Goal: Task Accomplishment & Management: Manage account settings

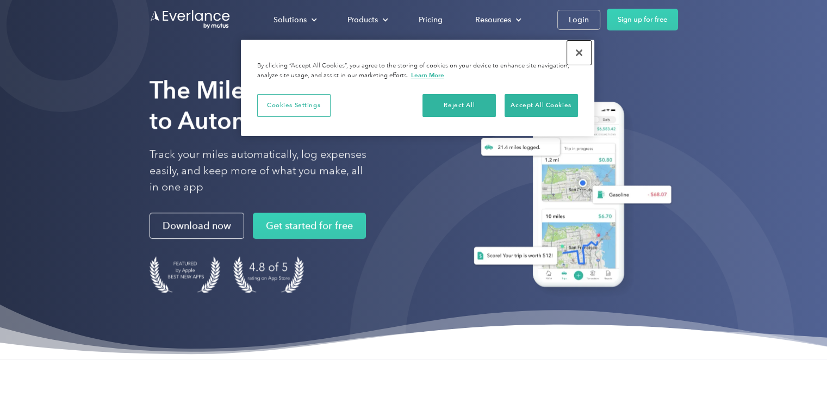
click at [578, 50] on button "Close" at bounding box center [579, 53] width 24 height 24
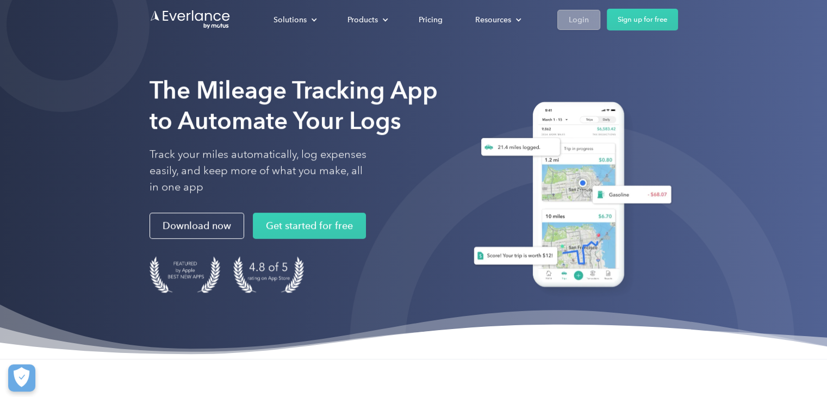
click at [573, 16] on div "Login" at bounding box center [579, 20] width 20 height 14
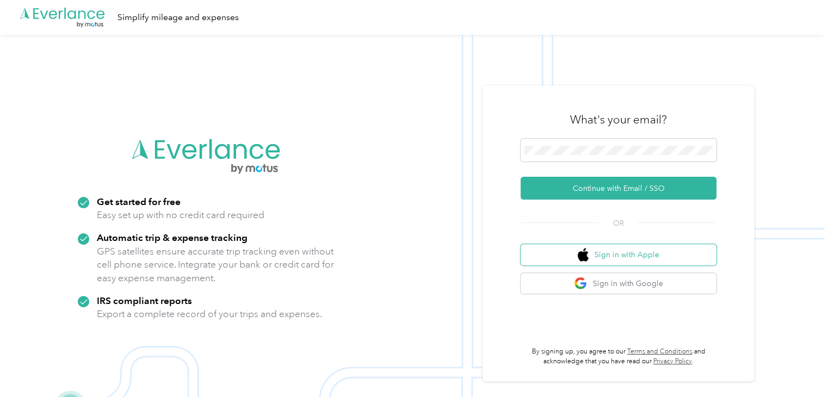
click at [611, 247] on button "Sign in with Apple" at bounding box center [619, 254] width 196 height 21
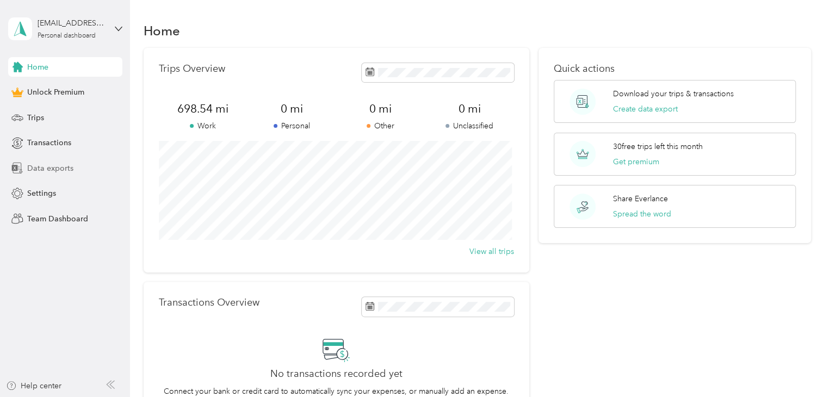
click at [56, 169] on span "Data exports" at bounding box center [50, 168] width 46 height 11
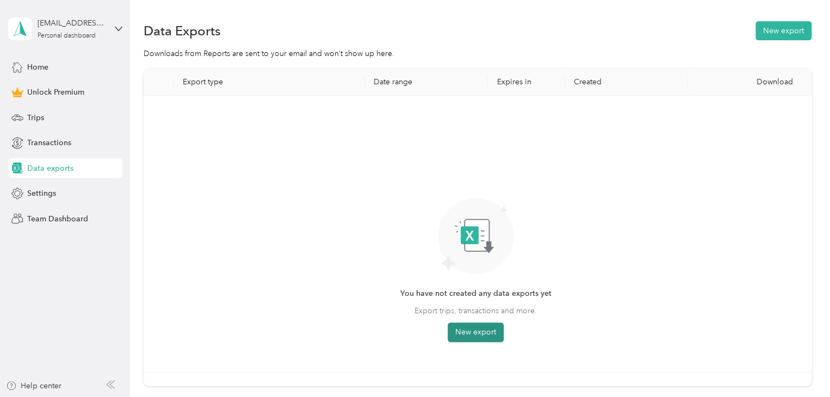
click at [481, 335] on button "New export" at bounding box center [476, 333] width 56 height 20
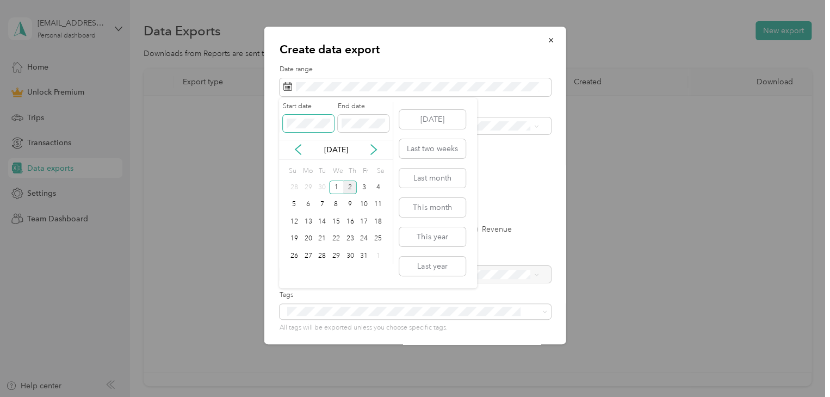
click at [327, 129] on span at bounding box center [308, 123] width 51 height 17
click at [305, 157] on div "[DATE]" at bounding box center [336, 150] width 114 height 20
click at [299, 153] on icon at bounding box center [297, 150] width 5 height 10
click at [295, 252] on div "28" at bounding box center [294, 256] width 14 height 14
click at [370, 147] on icon at bounding box center [373, 149] width 11 height 11
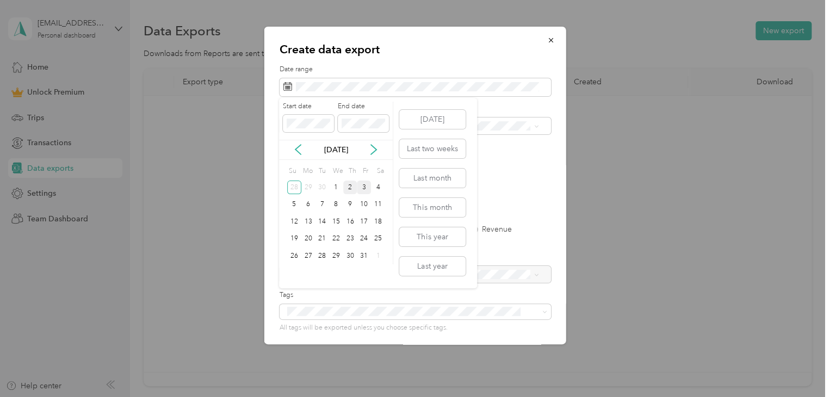
click at [362, 187] on div "3" at bounding box center [364, 188] width 14 height 14
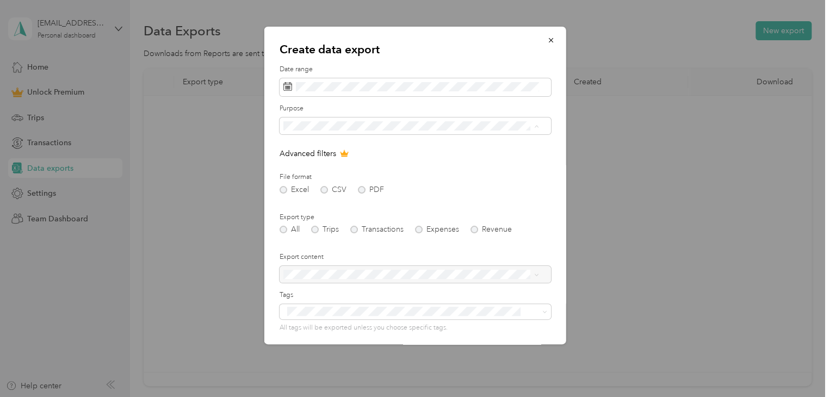
click at [309, 200] on span "The [PERSON_NAME] Store" at bounding box center [335, 202] width 96 height 9
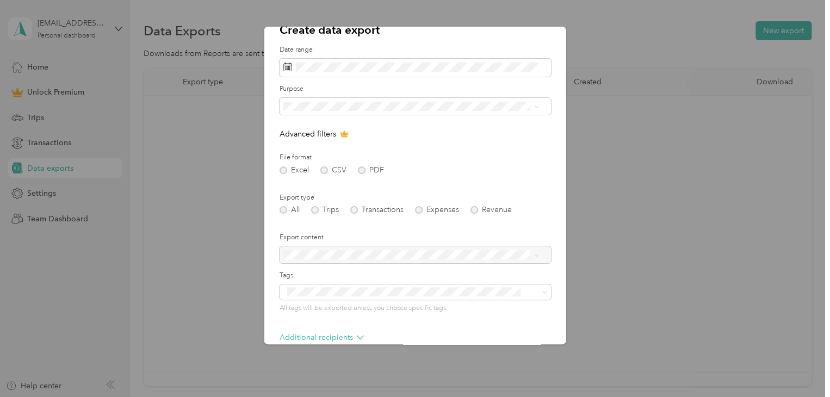
scroll to position [24, 0]
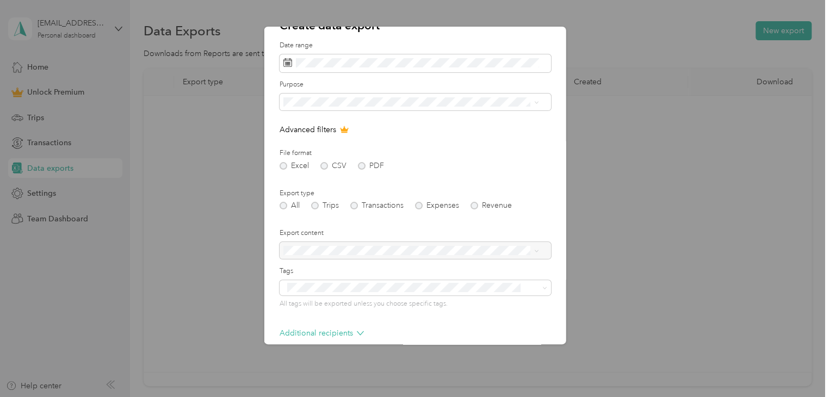
click at [355, 163] on div "Excel CSV PDF" at bounding box center [415, 166] width 271 height 8
click at [361, 166] on div "Excel CSV PDF" at bounding box center [415, 166] width 271 height 8
click at [363, 166] on div "Excel CSV PDF" at bounding box center [415, 166] width 271 height 8
click at [325, 163] on div "Excel CSV PDF" at bounding box center [415, 166] width 271 height 8
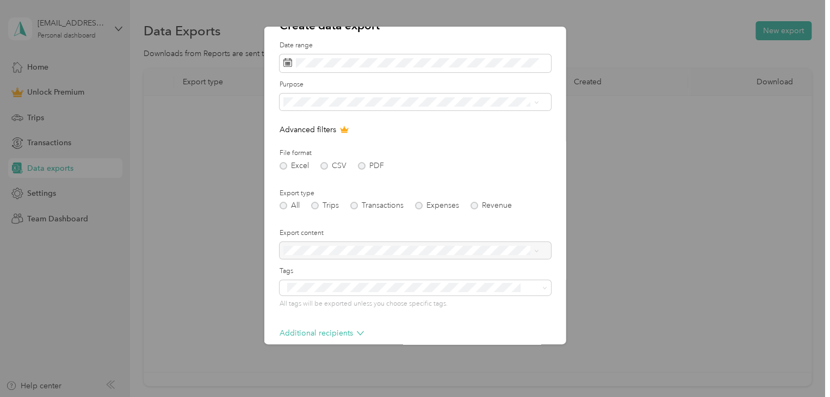
click at [318, 208] on div "All Trips Transactions Expenses Revenue" at bounding box center [415, 206] width 271 height 8
click at [318, 207] on div "All Trips Transactions Expenses Revenue" at bounding box center [415, 206] width 271 height 8
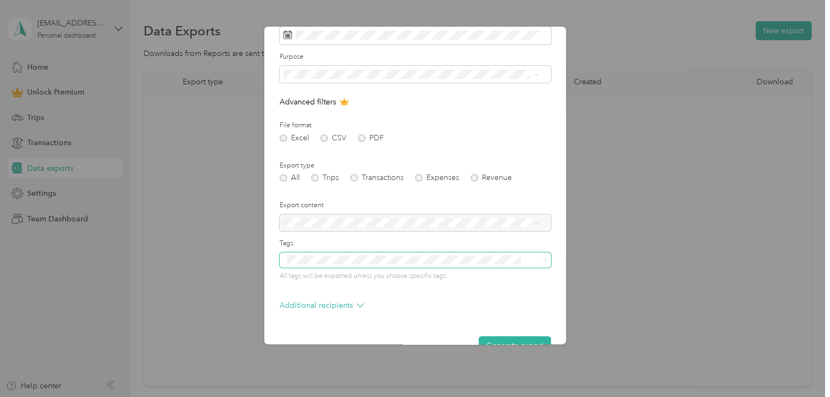
scroll to position [69, 0]
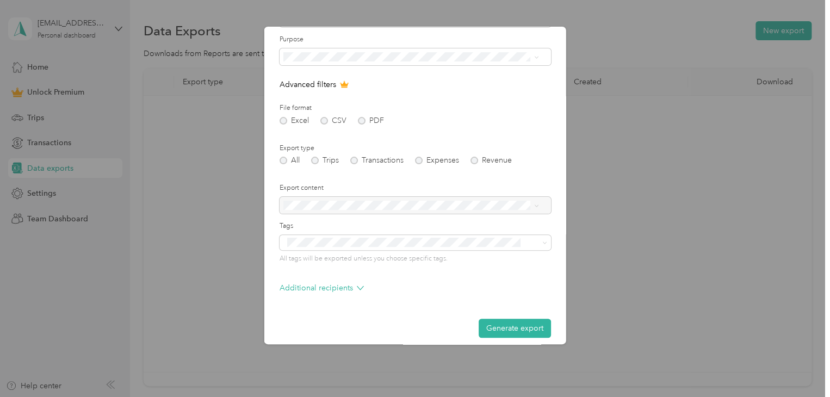
click at [345, 85] on icon at bounding box center [344, 85] width 7 height 6
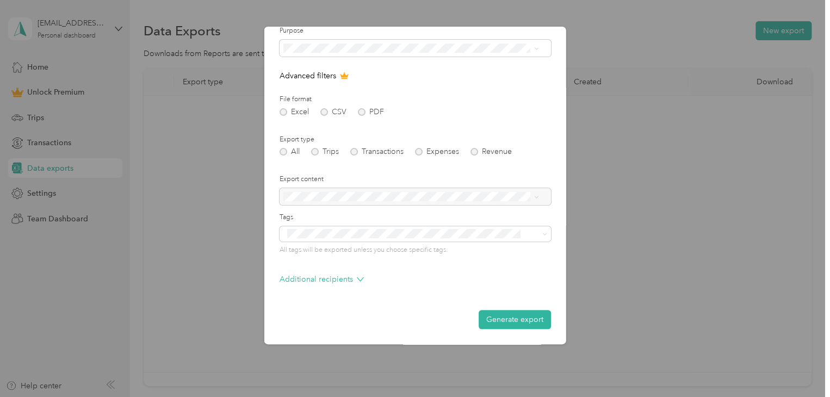
scroll to position [0, 0]
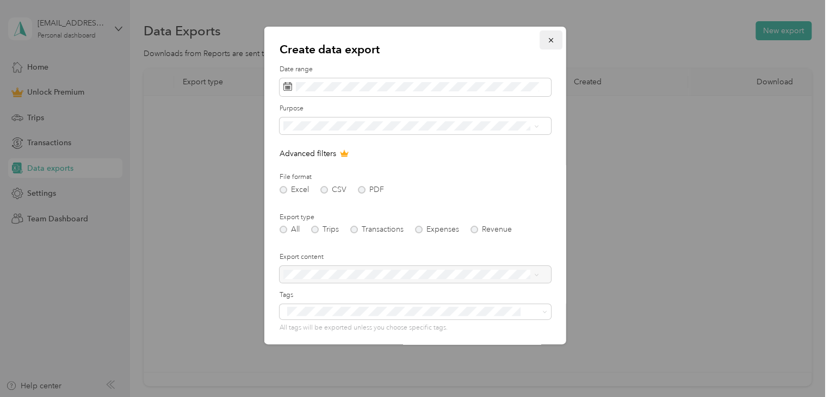
click at [547, 37] on icon "button" at bounding box center [551, 40] width 8 height 8
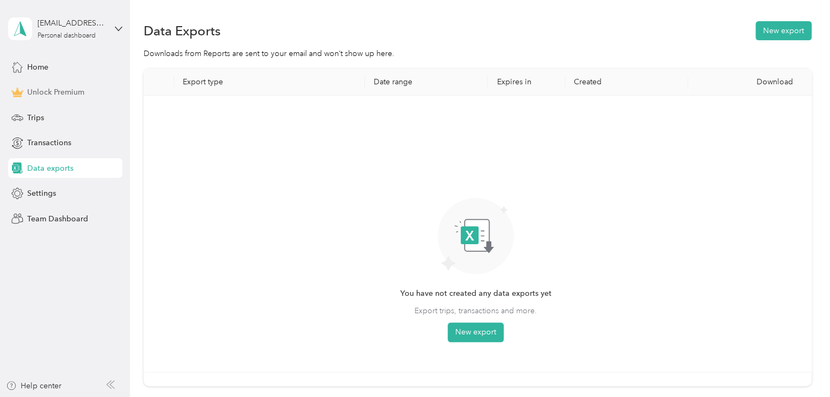
click at [60, 90] on span "Unlock Premium" at bounding box center [55, 91] width 57 height 11
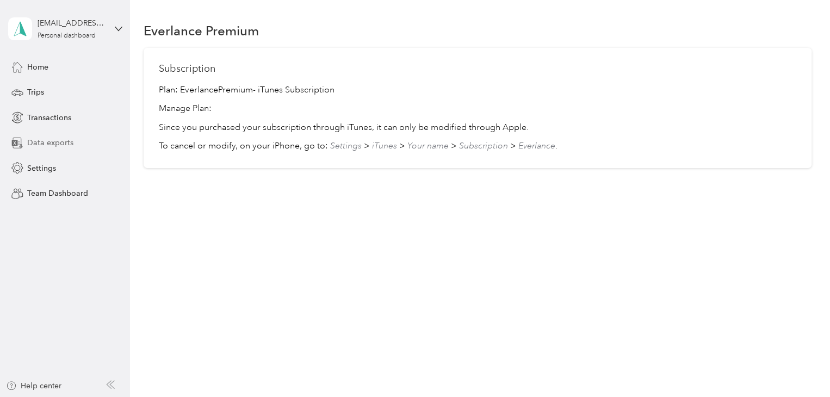
click at [56, 141] on span "Data exports" at bounding box center [50, 142] width 46 height 11
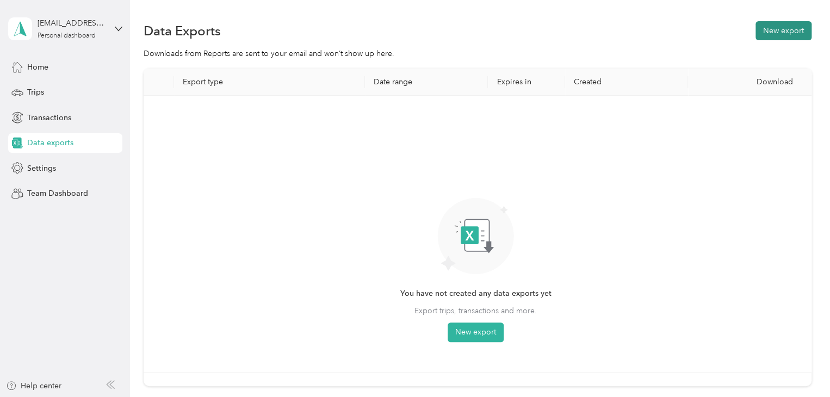
click at [785, 31] on button "New export" at bounding box center [784, 30] width 56 height 19
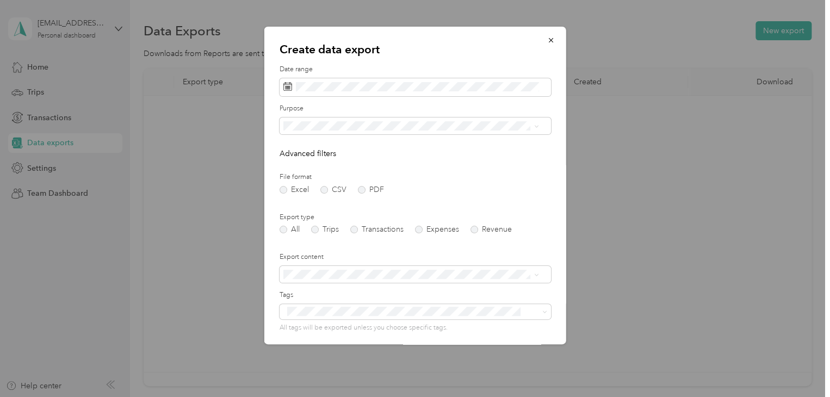
click at [375, 72] on label "Date range" at bounding box center [415, 70] width 271 height 10
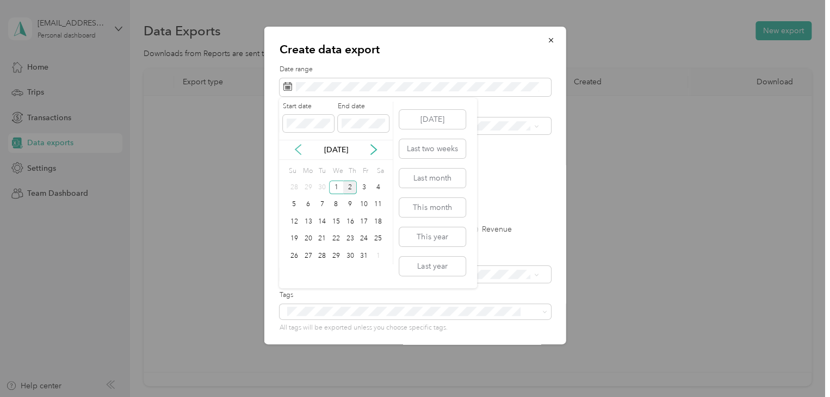
click at [302, 149] on icon at bounding box center [298, 149] width 11 height 11
click at [294, 252] on div "28" at bounding box center [294, 256] width 14 height 14
click at [374, 144] on icon at bounding box center [373, 149] width 11 height 11
click at [351, 187] on div "2" at bounding box center [350, 188] width 14 height 14
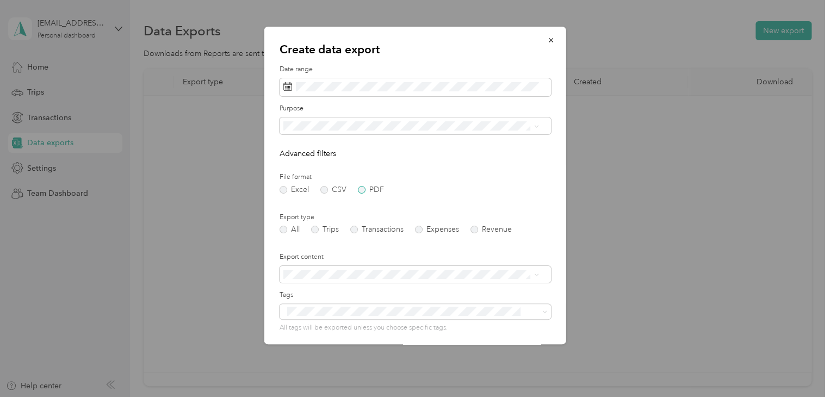
click at [362, 186] on label "PDF" at bounding box center [371, 190] width 26 height 8
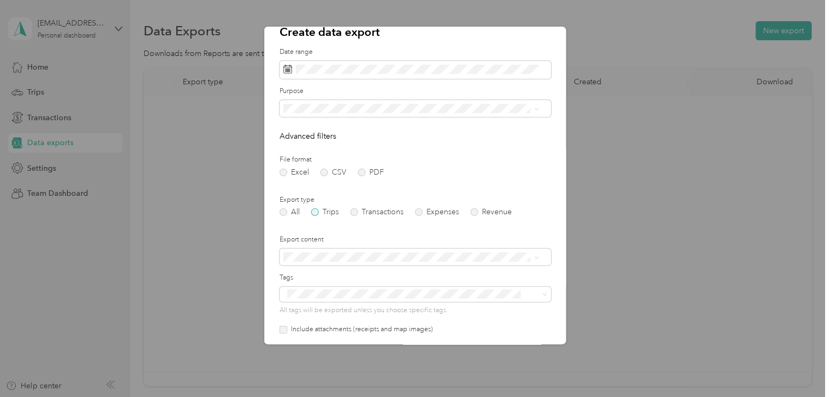
click at [327, 213] on label "Trips" at bounding box center [325, 212] width 28 height 8
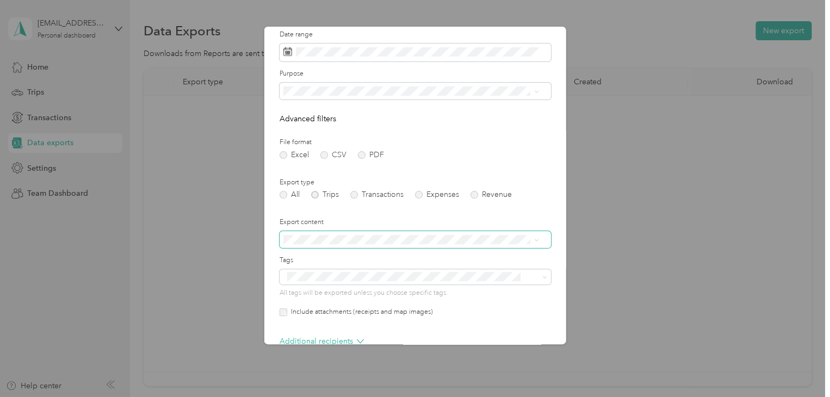
scroll to position [37, 0]
click at [354, 259] on li "Summary only" at bounding box center [410, 257] width 263 height 19
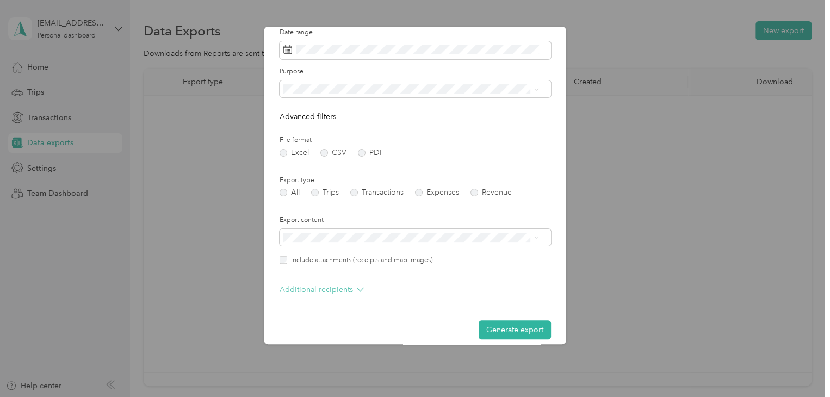
click at [352, 289] on p "Additional recipients" at bounding box center [322, 289] width 84 height 11
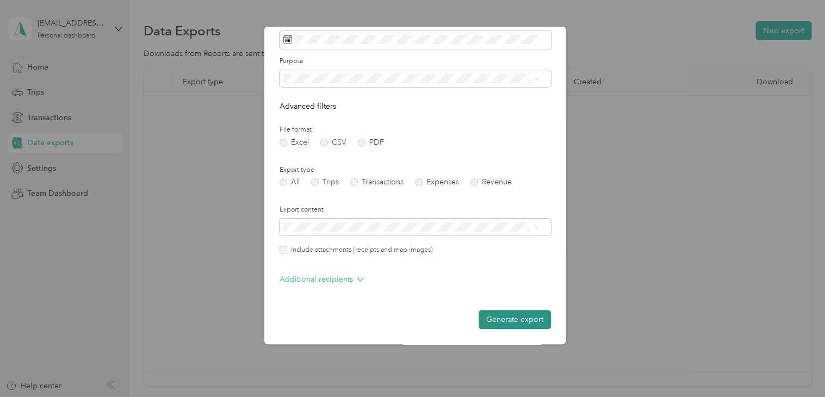
click at [500, 314] on button "Generate export" at bounding box center [515, 319] width 72 height 19
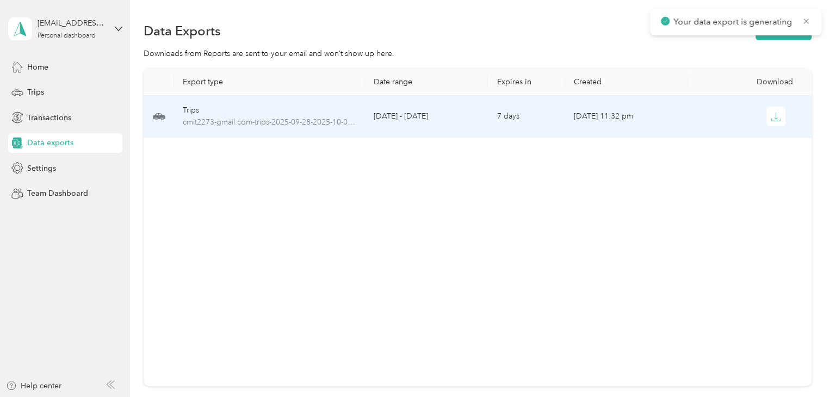
click at [242, 107] on div "Trips" at bounding box center [270, 110] width 174 height 12
click at [401, 120] on td "Sep 28 - Oct 2, 2025" at bounding box center [426, 117] width 123 height 42
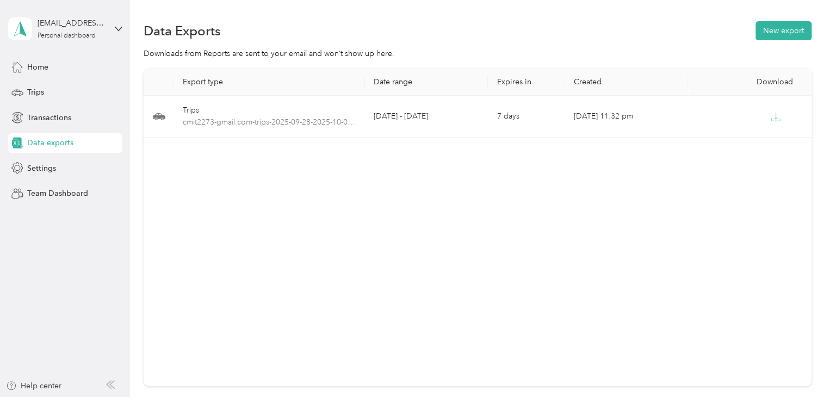
click at [196, 88] on th "Export type" at bounding box center [269, 82] width 191 height 27
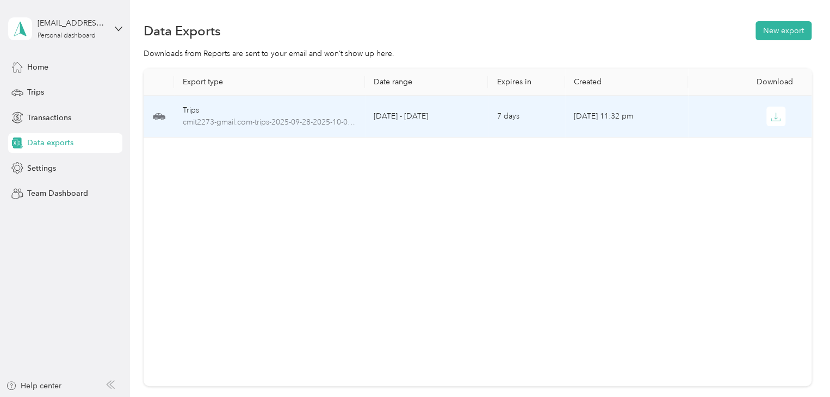
click at [246, 129] on td "Trips cmit2273-gmail.com-trips-2025-09-28-2025-10-02.pdf" at bounding box center [269, 117] width 191 height 42
click at [240, 121] on span "cmit2273-gmail.com-trips-2025-09-28-2025-10-02.pdf" at bounding box center [270, 122] width 174 height 12
click at [774, 112] on icon "button" at bounding box center [776, 117] width 10 height 10
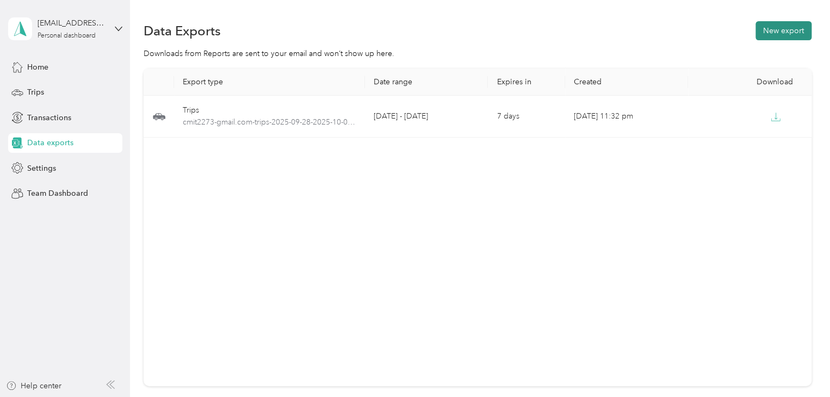
click at [788, 32] on button "New export" at bounding box center [784, 30] width 56 height 19
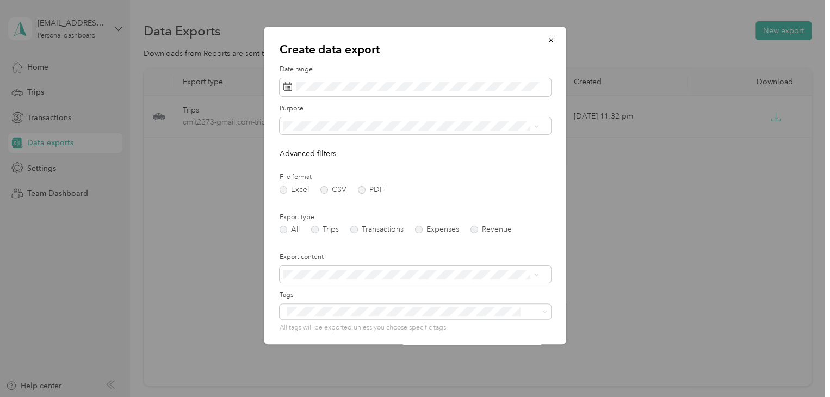
click at [319, 200] on span "The [PERSON_NAME] Store" at bounding box center [335, 201] width 96 height 9
click at [343, 313] on span "Summary and full list" at bounding box center [322, 310] width 70 height 9
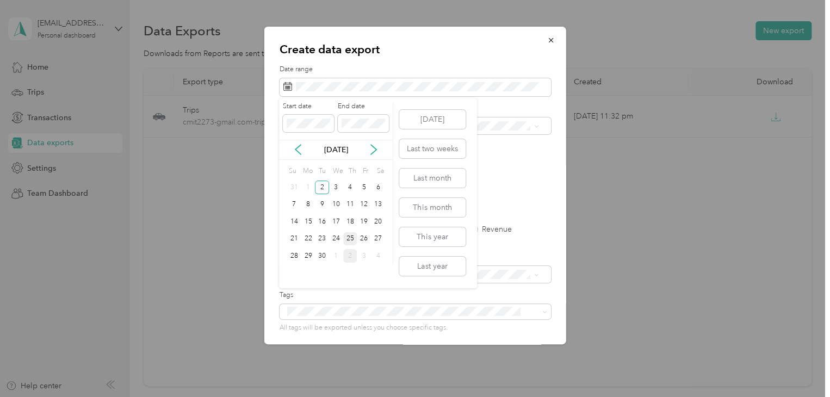
click at [352, 238] on div "25" at bounding box center [350, 239] width 14 height 14
click at [364, 220] on div "19" at bounding box center [364, 222] width 14 height 14
click at [375, 148] on icon at bounding box center [373, 150] width 5 height 10
click at [295, 142] on div "[DATE]" at bounding box center [336, 150] width 114 height 20
click at [296, 147] on icon at bounding box center [298, 149] width 11 height 11
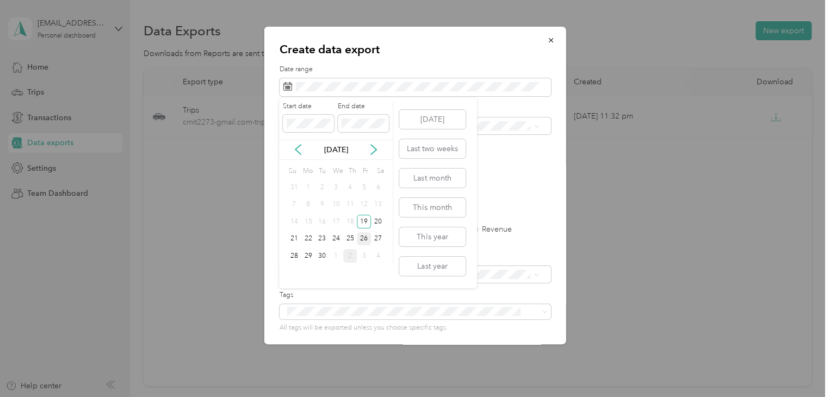
click at [366, 237] on div "26" at bounding box center [364, 239] width 14 height 14
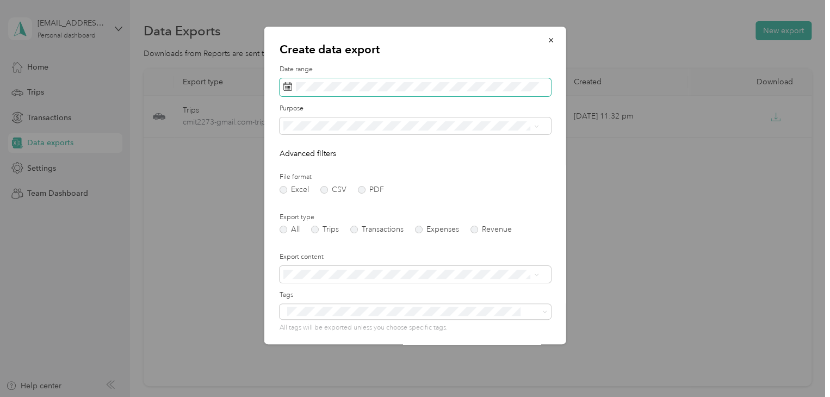
click at [337, 92] on span at bounding box center [415, 87] width 271 height 18
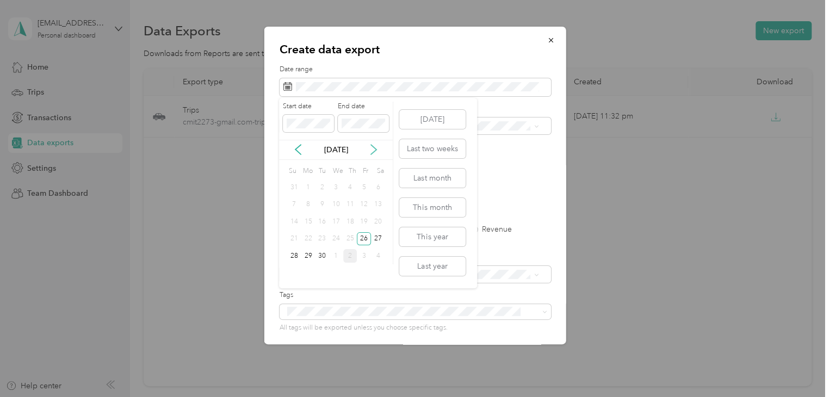
click at [374, 151] on icon at bounding box center [373, 149] width 11 height 11
click at [363, 186] on div "3" at bounding box center [364, 188] width 14 height 14
click at [378, 186] on div "4" at bounding box center [378, 188] width 14 height 14
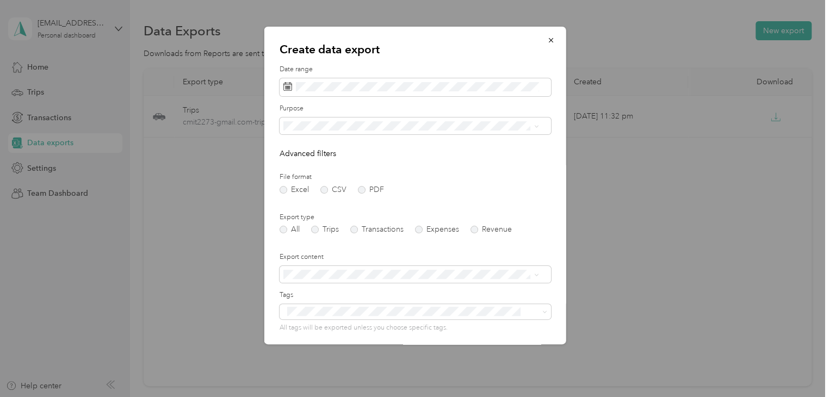
click at [521, 150] on p "Advanced filters" at bounding box center [415, 153] width 271 height 11
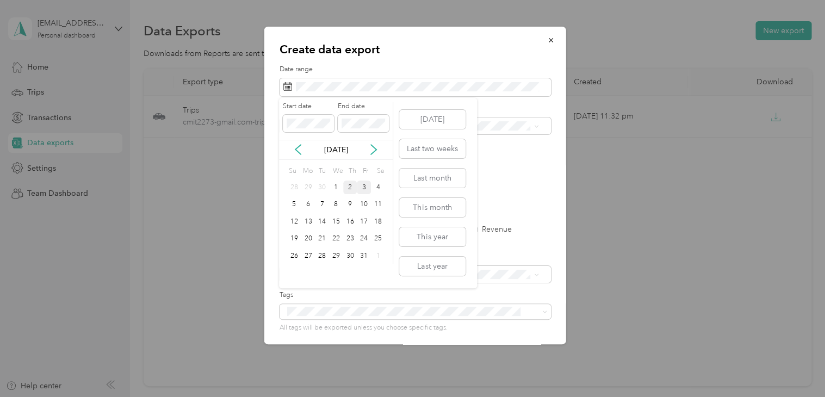
click at [364, 186] on div "3" at bounding box center [364, 188] width 14 height 14
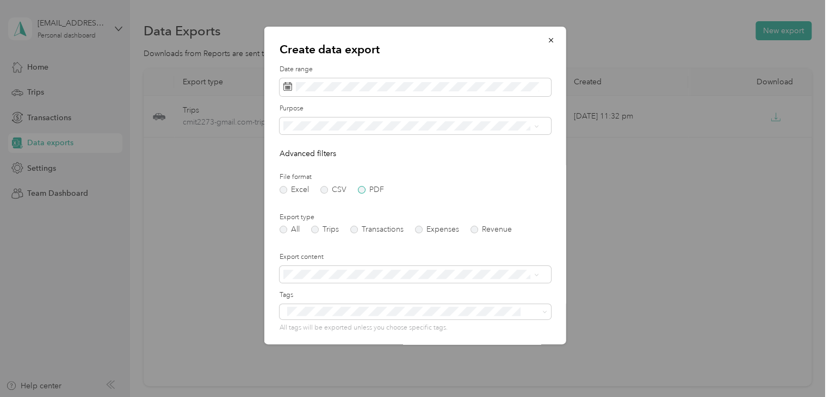
click at [358, 191] on label "PDF" at bounding box center [371, 190] width 26 height 8
click at [312, 199] on span "The [PERSON_NAME] Store" at bounding box center [335, 202] width 96 height 9
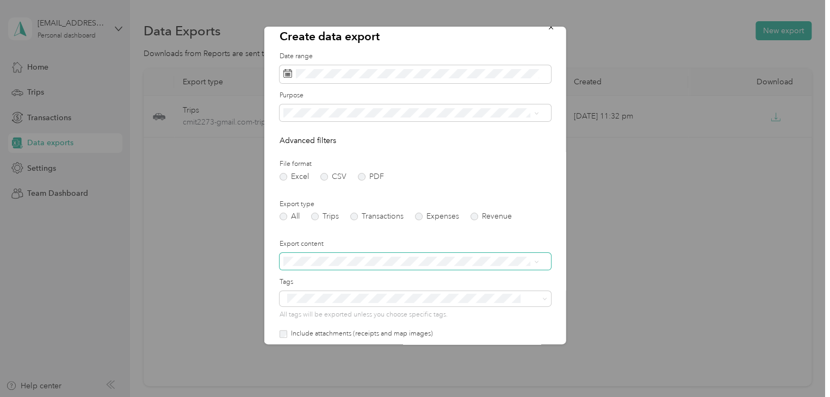
scroll to position [17, 0]
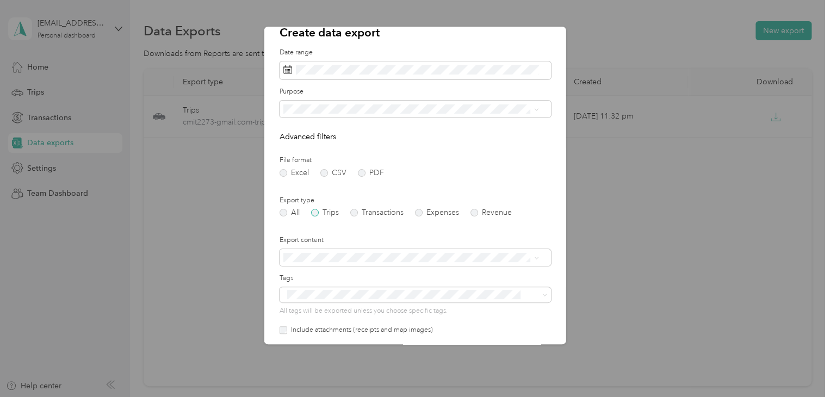
click at [318, 212] on label "Trips" at bounding box center [325, 213] width 28 height 8
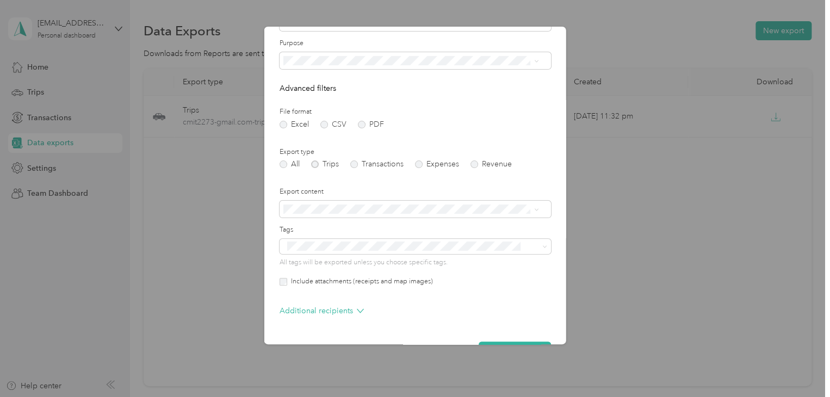
scroll to position [97, 0]
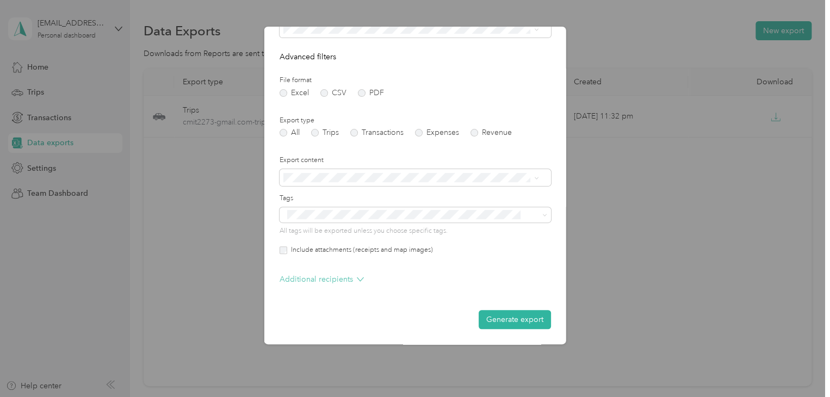
click at [346, 281] on p "Additional recipients" at bounding box center [322, 279] width 84 height 11
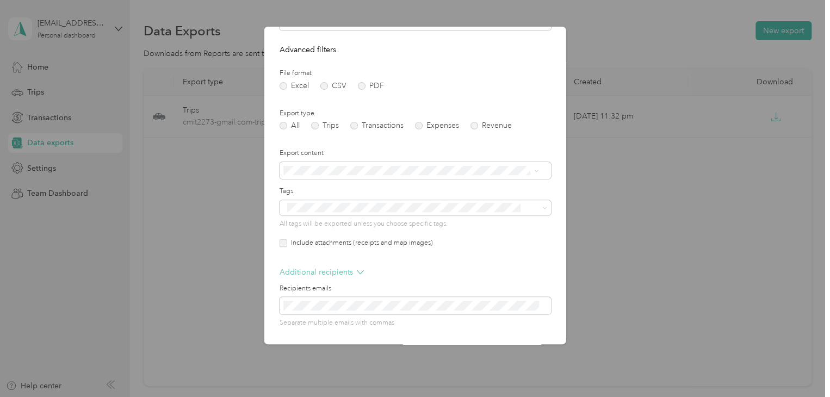
scroll to position [104, 0]
click at [333, 273] on p "Additional recipients" at bounding box center [322, 271] width 84 height 11
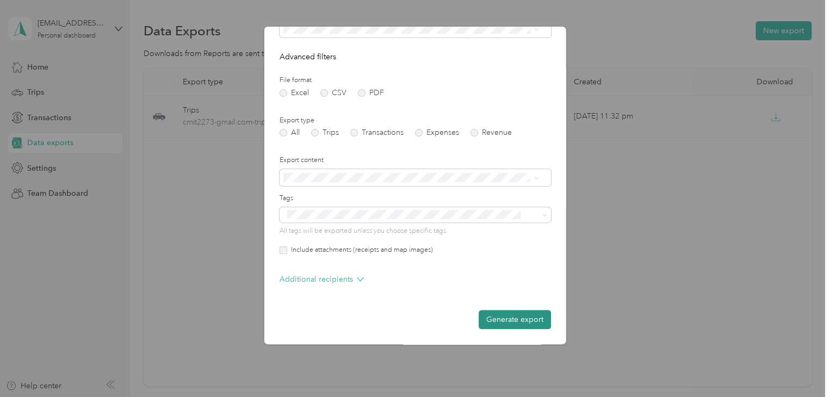
click at [512, 317] on button "Generate export" at bounding box center [515, 319] width 72 height 19
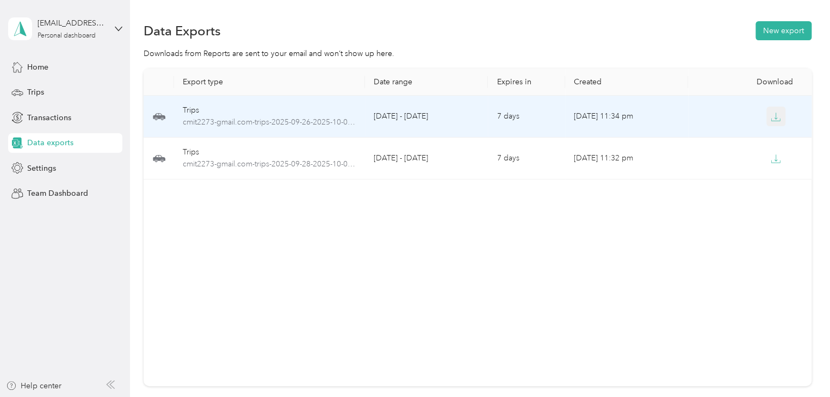
click at [771, 114] on icon "button" at bounding box center [776, 117] width 10 height 10
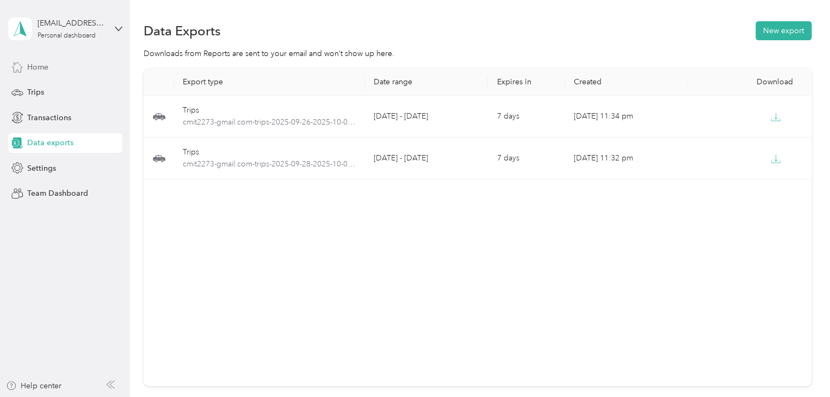
click at [52, 70] on div "Home" at bounding box center [65, 67] width 114 height 20
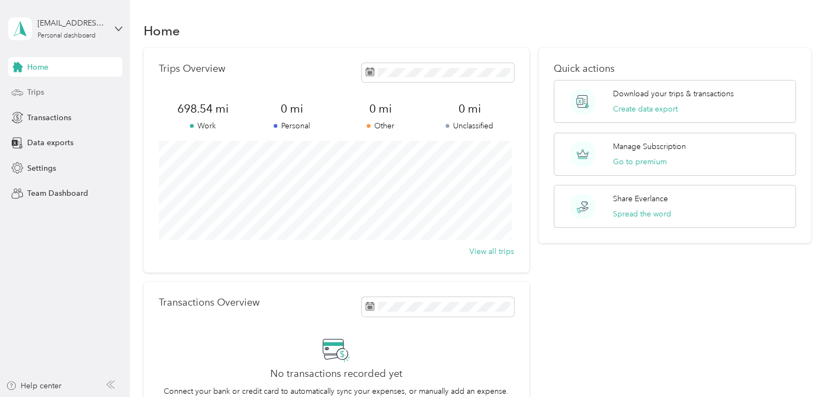
click at [54, 92] on div "Trips" at bounding box center [65, 93] width 114 height 20
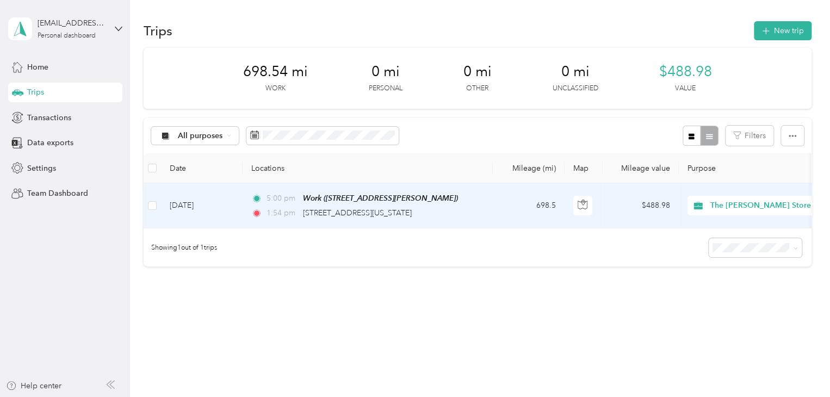
click at [316, 183] on td "5:00 pm Work (215 Crawford St, Fitchburg, MA, United States , Fitchburg, MA) 1:…" at bounding box center [368, 205] width 250 height 45
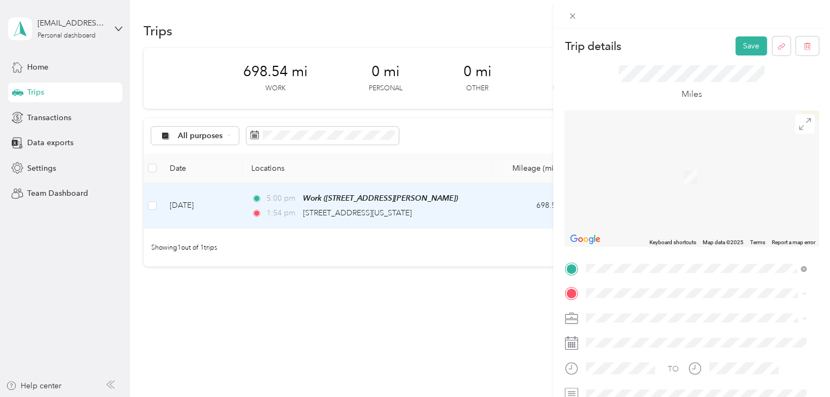
click at [666, 169] on span "Owego New York, United States" at bounding box center [668, 163] width 122 height 19
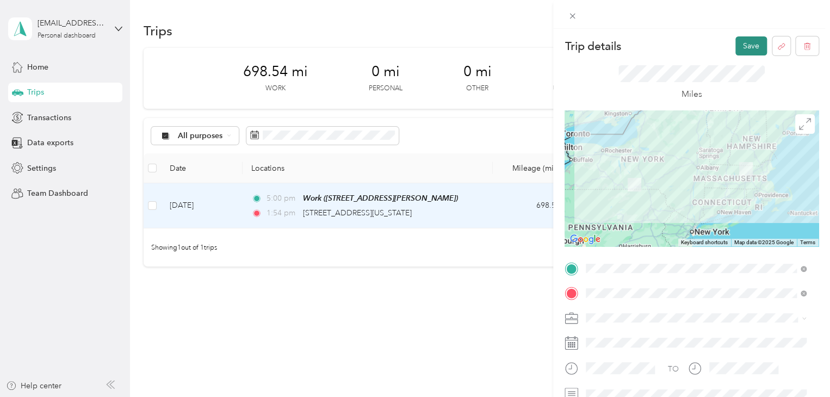
click at [747, 45] on button "Save" at bounding box center [751, 45] width 32 height 19
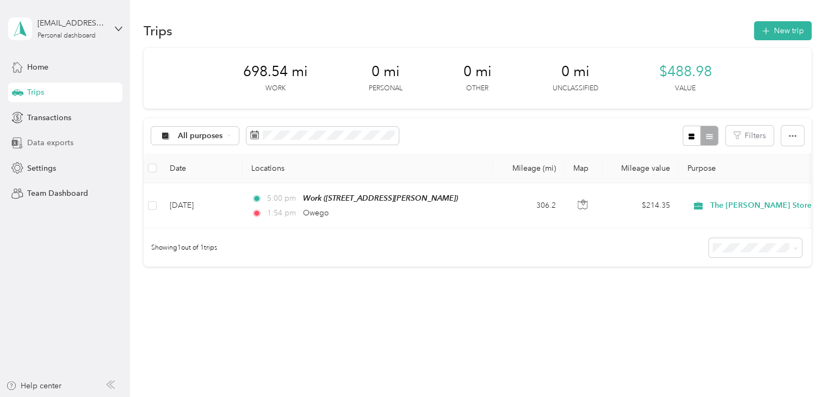
click at [49, 138] on span "Data exports" at bounding box center [50, 142] width 46 height 11
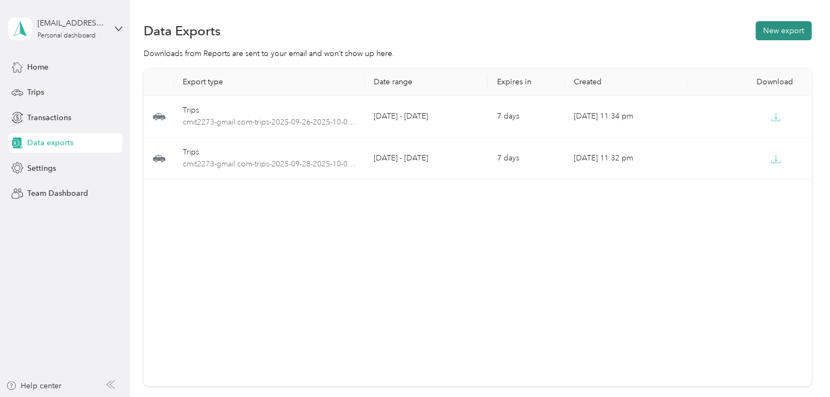
click at [774, 26] on button "New export" at bounding box center [784, 30] width 56 height 19
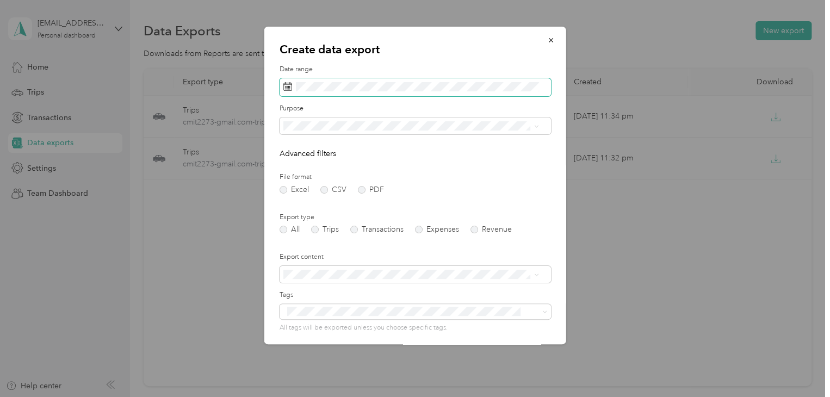
click at [318, 80] on span at bounding box center [415, 87] width 271 height 18
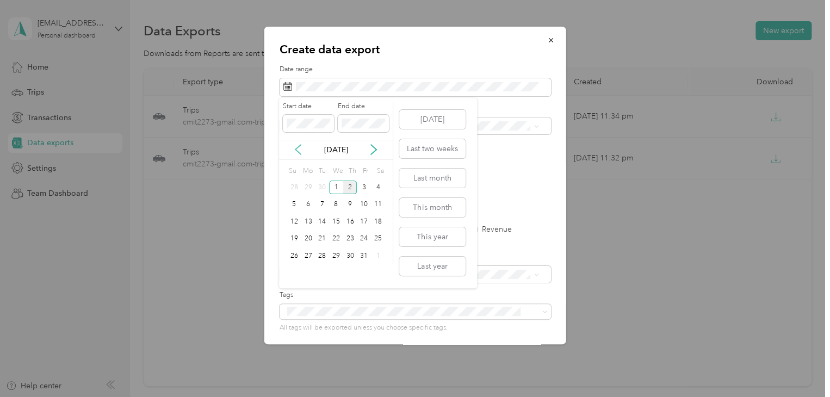
click at [300, 145] on icon at bounding box center [298, 149] width 11 height 11
click at [363, 236] on div "26" at bounding box center [364, 239] width 14 height 14
click at [318, 152] on p "[DATE]" at bounding box center [336, 149] width 46 height 11
click at [376, 146] on icon at bounding box center [373, 149] width 11 height 11
click at [366, 186] on div "3" at bounding box center [364, 188] width 14 height 14
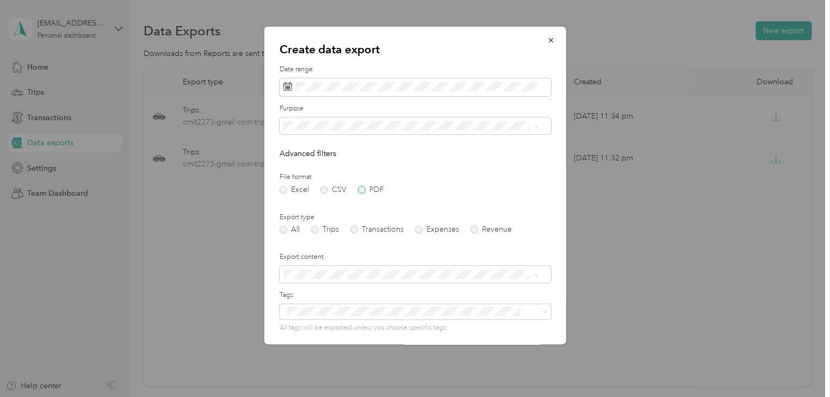
click at [364, 188] on label "PDF" at bounding box center [371, 190] width 26 height 8
click at [320, 229] on label "Trips" at bounding box center [325, 230] width 28 height 8
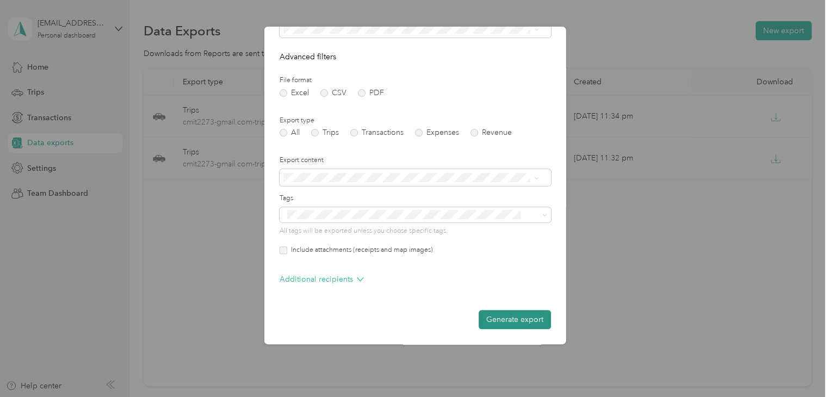
click at [489, 319] on button "Generate export" at bounding box center [515, 319] width 72 height 19
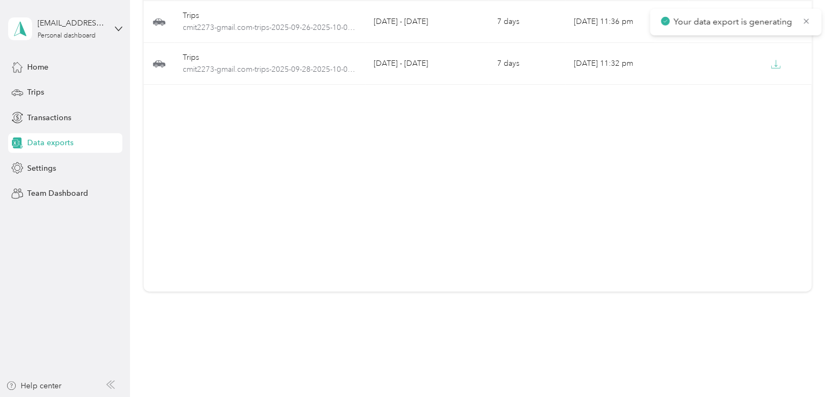
scroll to position [0, 0]
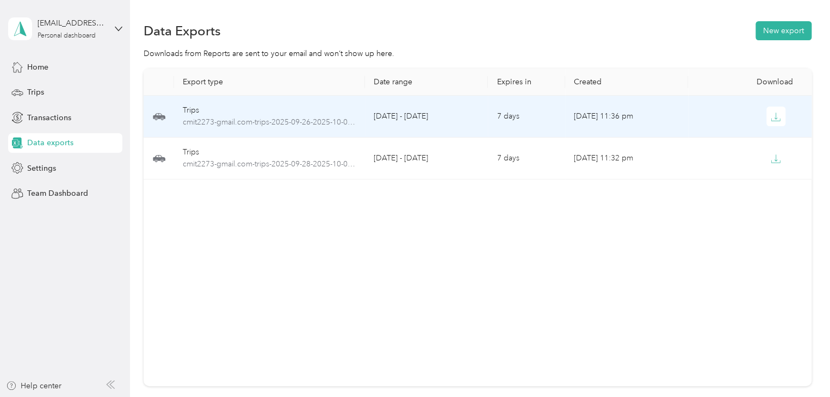
click at [697, 125] on div at bounding box center [750, 117] width 106 height 20
click at [776, 112] on icon "button" at bounding box center [776, 117] width 10 height 10
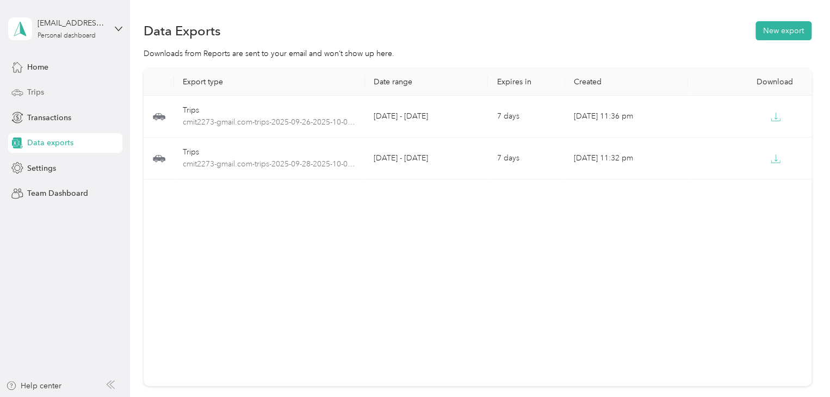
click at [43, 83] on div "Trips" at bounding box center [65, 93] width 114 height 20
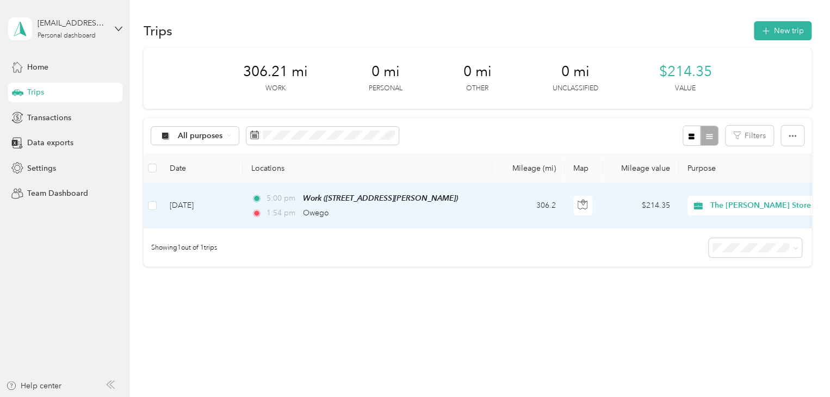
click at [459, 212] on div "1:54 pm Owego" at bounding box center [365, 213] width 228 height 12
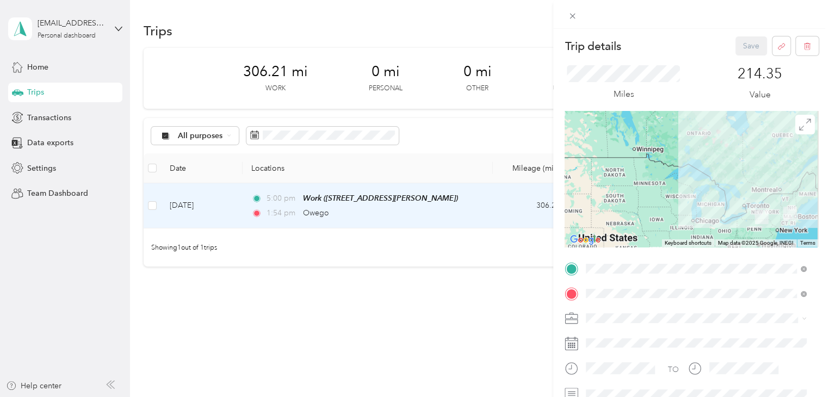
click at [635, 302] on div "TO Add photo" at bounding box center [692, 391] width 254 height 263
click at [777, 46] on icon "button" at bounding box center [781, 46] width 8 height 8
click at [744, 53] on button "Yes" at bounding box center [743, 53] width 21 height 17
click at [777, 44] on icon "button" at bounding box center [781, 46] width 8 height 8
click at [737, 53] on button "Yes" at bounding box center [743, 53] width 21 height 17
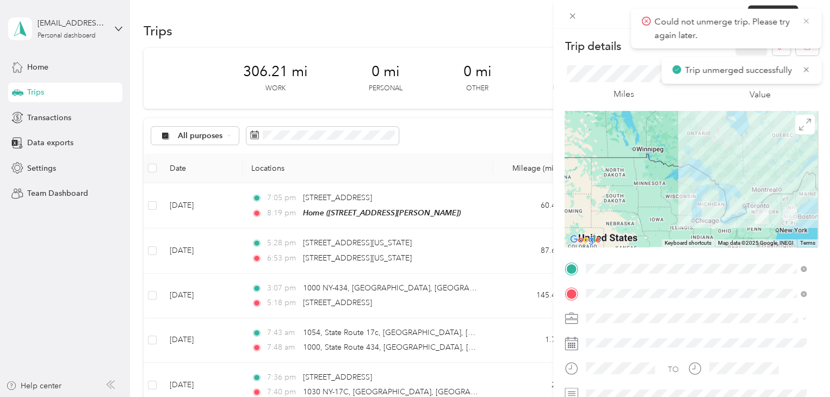
click at [803, 22] on icon at bounding box center [806, 21] width 9 height 10
click at [573, 12] on icon at bounding box center [572, 15] width 9 height 9
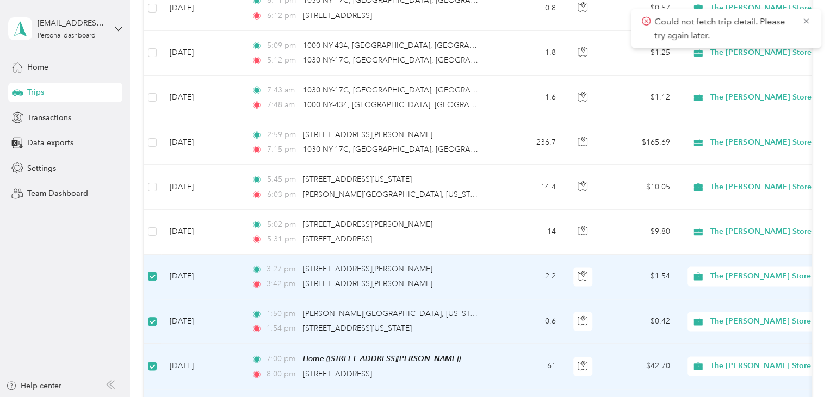
scroll to position [769, 0]
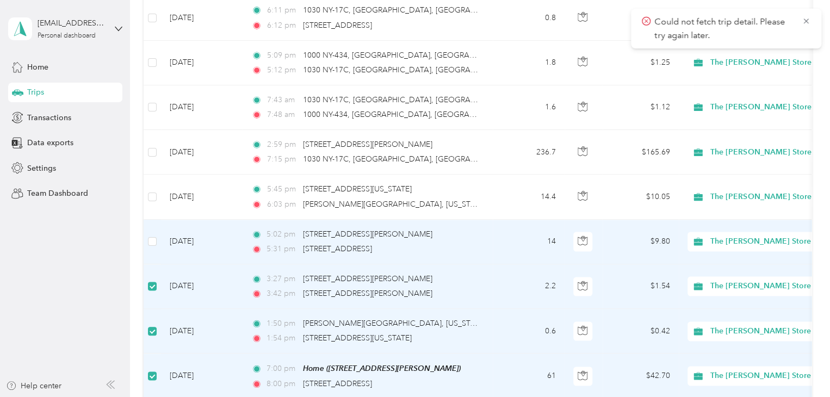
click at [157, 234] on td at bounding box center [152, 242] width 17 height 45
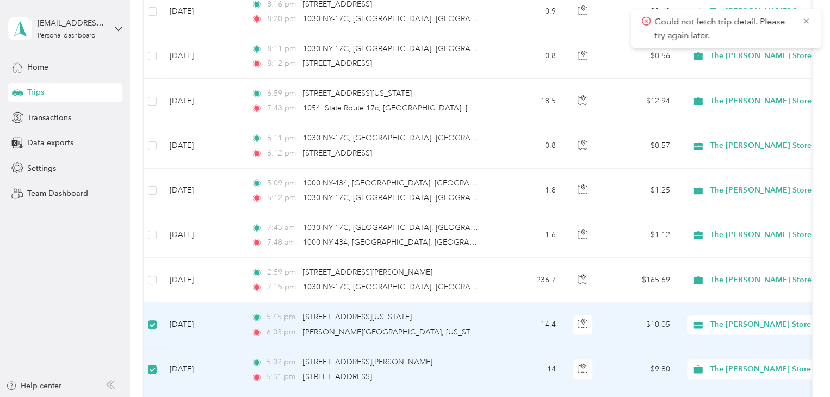
scroll to position [639, 0]
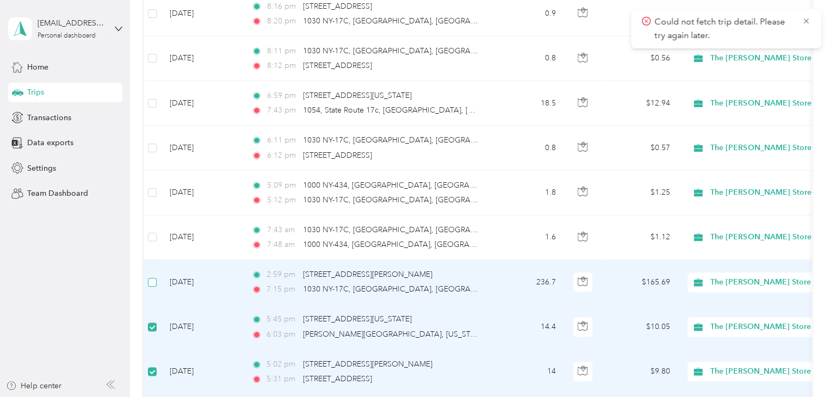
click at [152, 276] on label at bounding box center [152, 282] width 9 height 12
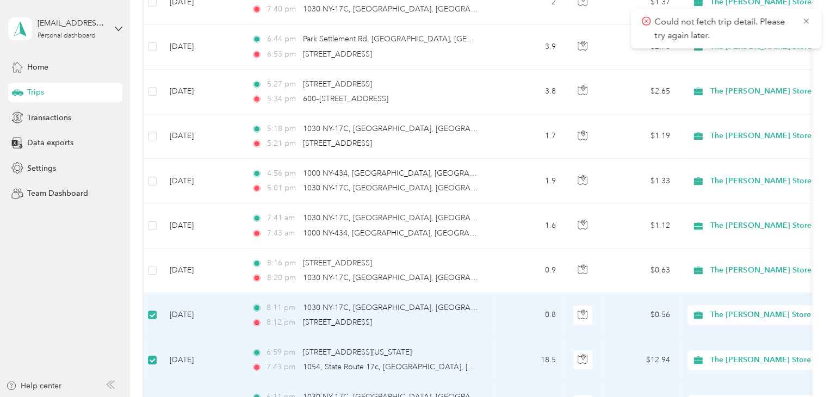
scroll to position [370, 0]
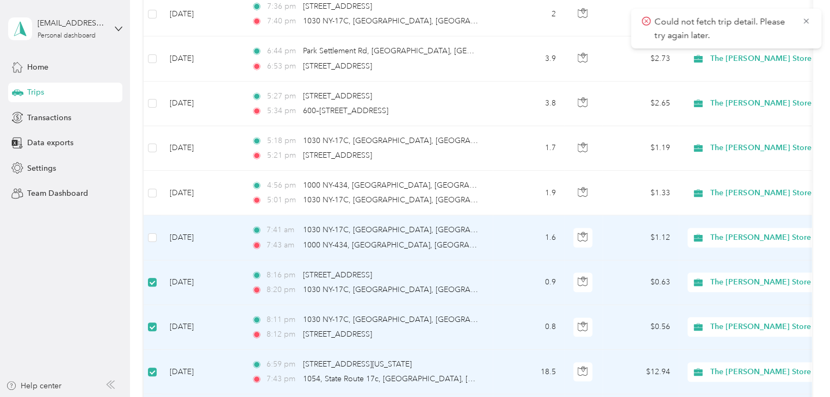
click at [152, 242] on td at bounding box center [152, 237] width 17 height 45
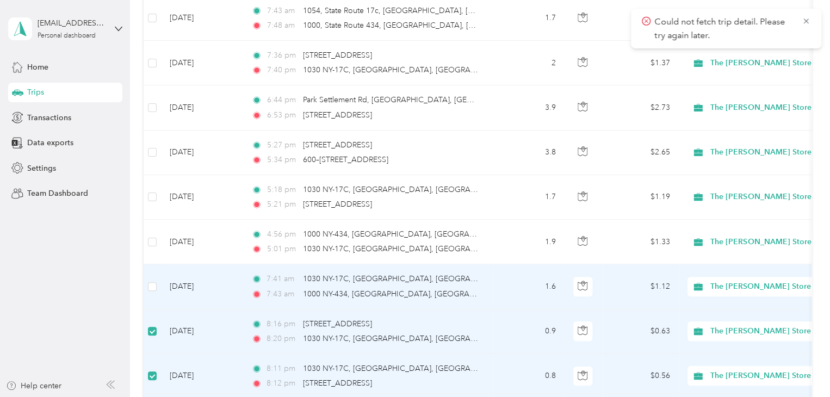
scroll to position [319, 0]
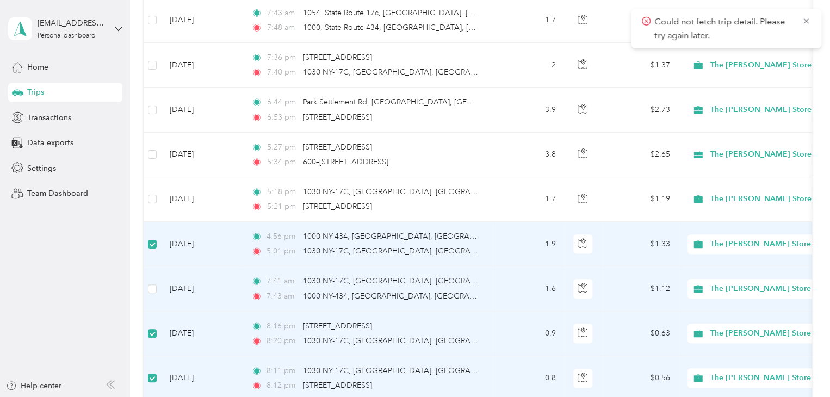
click at [153, 280] on td at bounding box center [152, 289] width 17 height 45
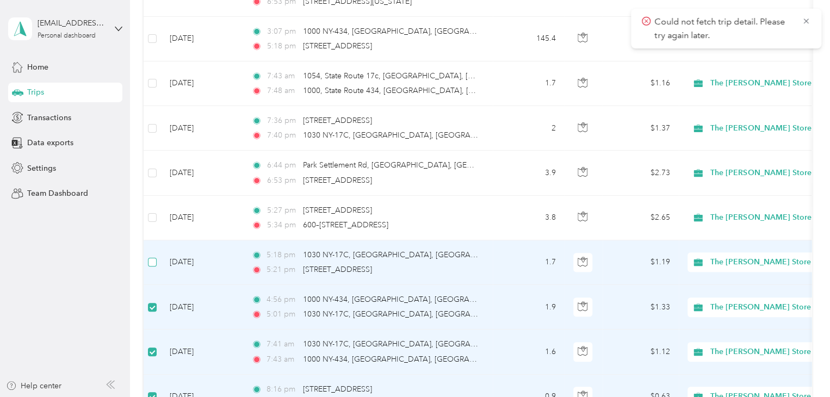
click at [155, 256] on label at bounding box center [152, 262] width 9 height 12
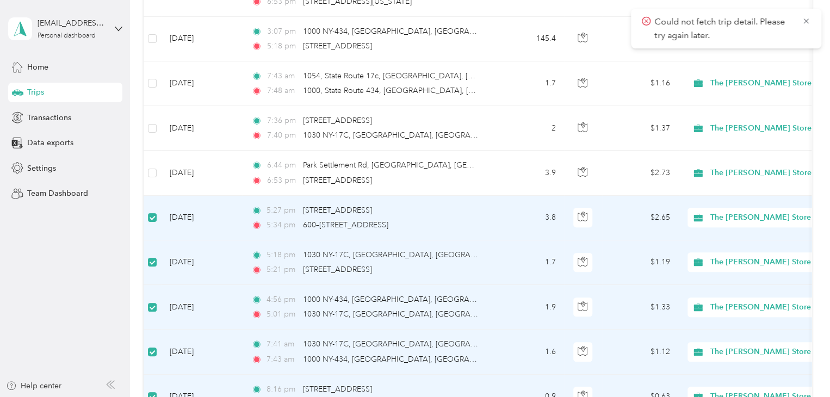
scroll to position [208, 0]
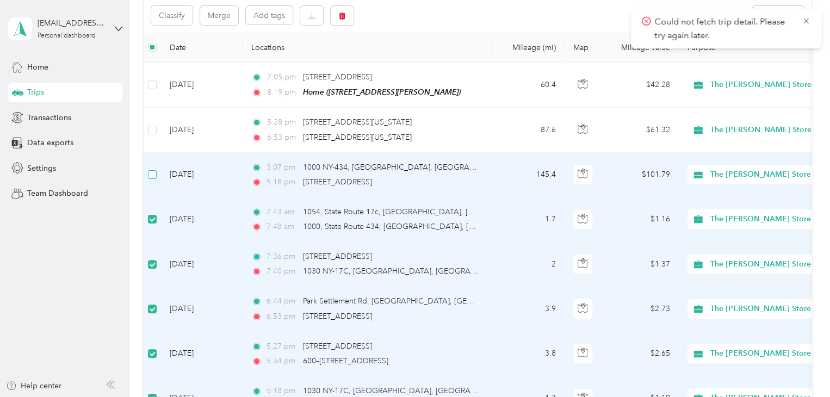
click at [154, 178] on label at bounding box center [152, 175] width 9 height 12
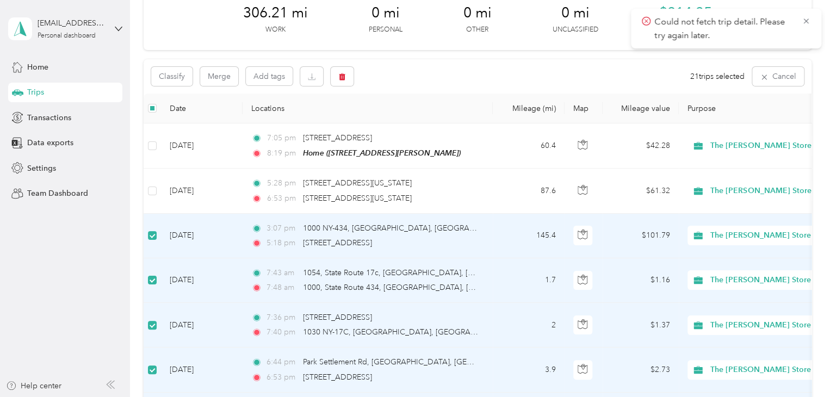
scroll to position [49, 0]
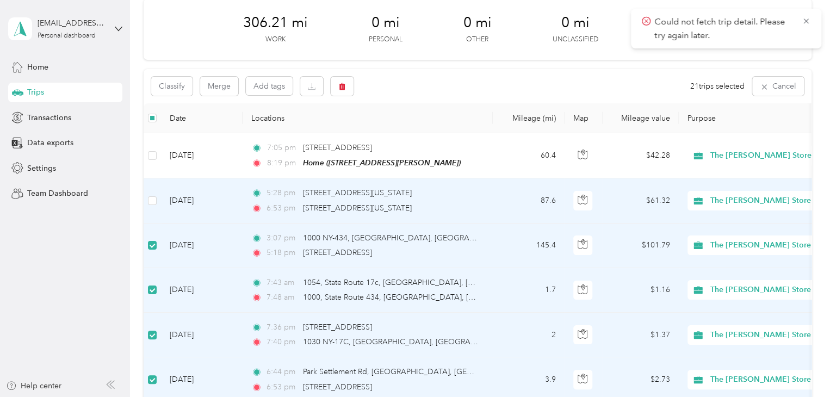
click at [154, 191] on td at bounding box center [152, 200] width 17 height 45
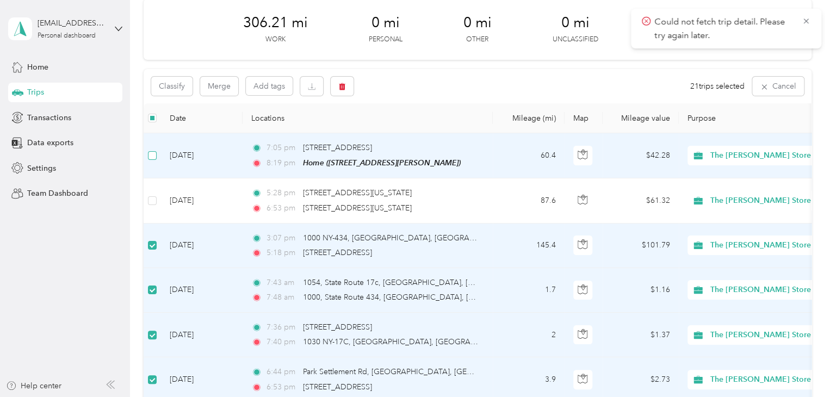
click at [150, 150] on label at bounding box center [152, 156] width 9 height 12
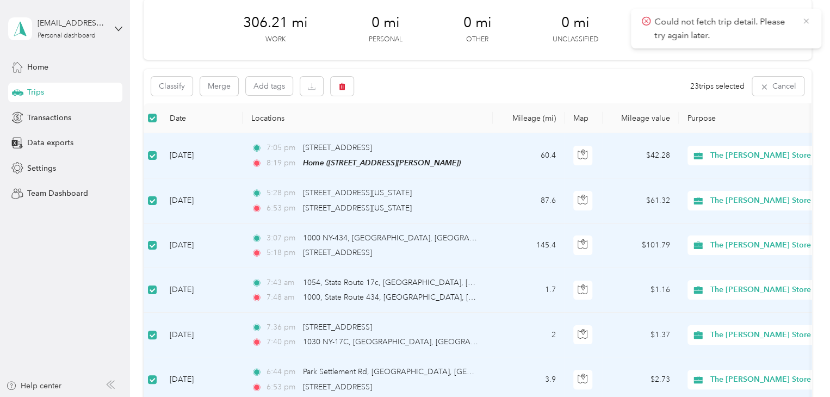
click at [809, 21] on icon at bounding box center [806, 21] width 9 height 10
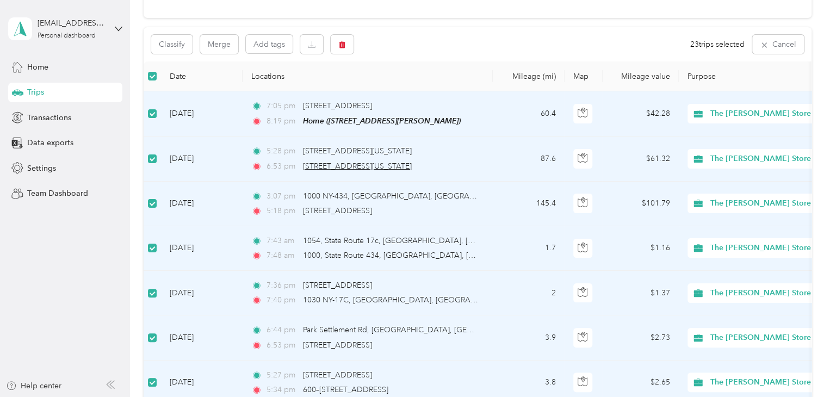
scroll to position [46, 0]
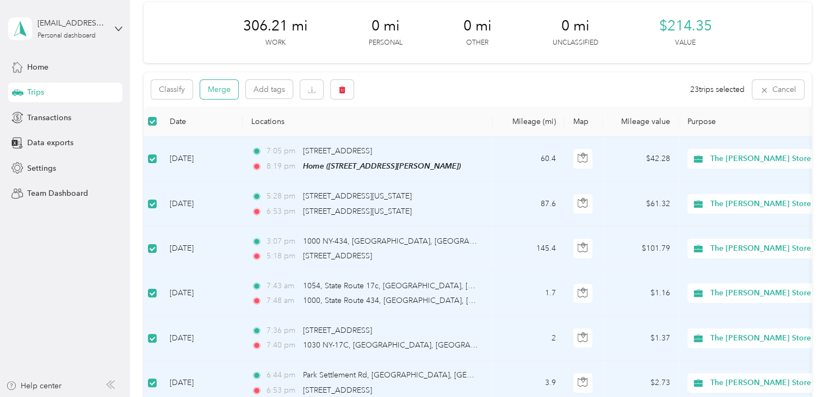
click at [212, 89] on button "Merge" at bounding box center [219, 89] width 38 height 19
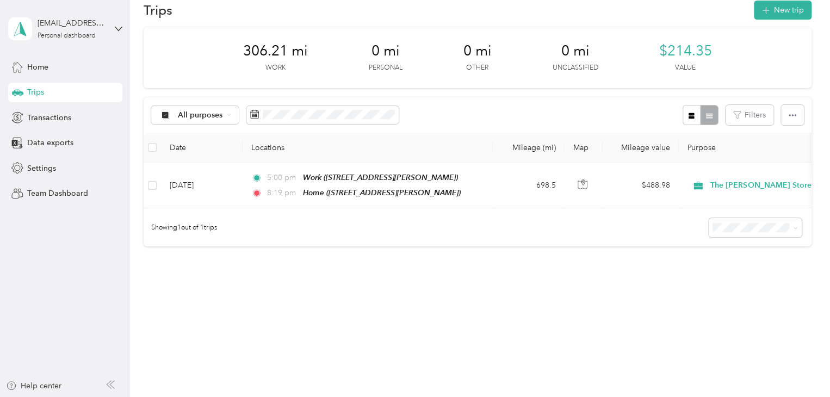
scroll to position [0, 0]
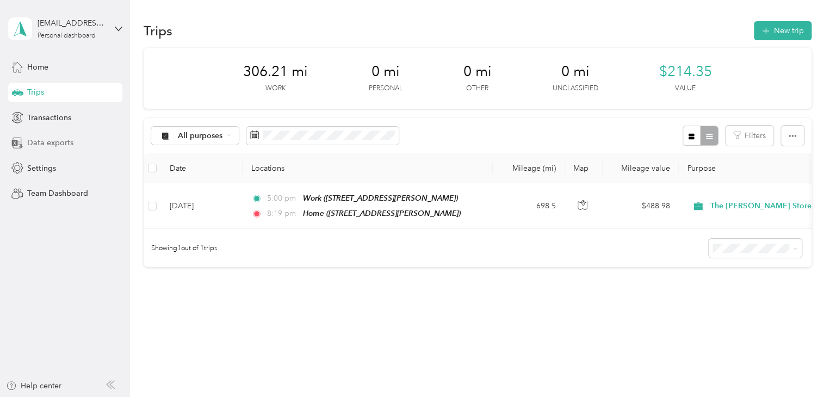
click at [54, 145] on span "Data exports" at bounding box center [50, 142] width 46 height 11
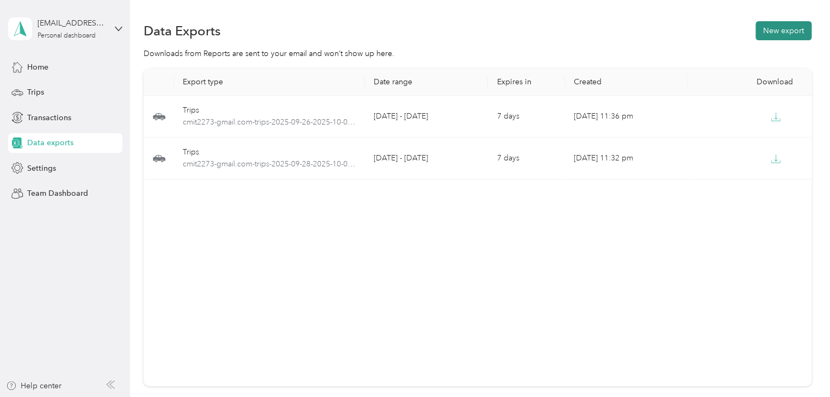
click at [775, 36] on button "New export" at bounding box center [784, 30] width 56 height 19
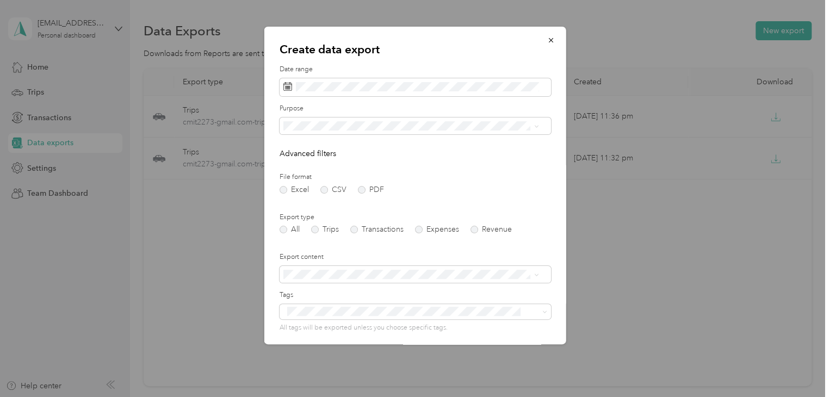
click at [324, 199] on span "The [PERSON_NAME] Store" at bounding box center [335, 201] width 96 height 9
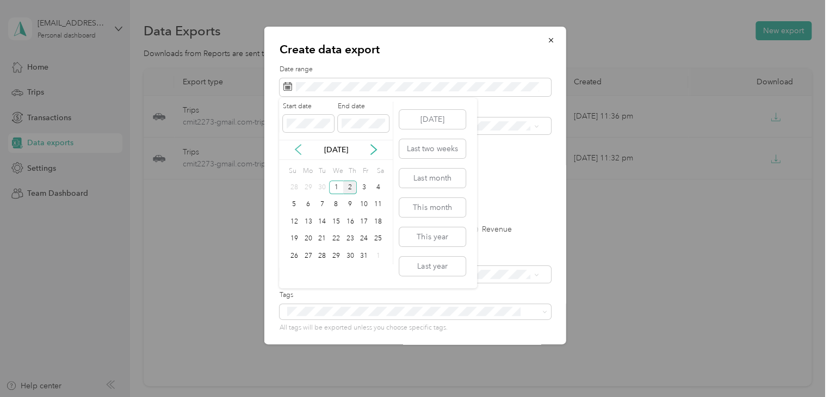
click at [298, 144] on icon at bounding box center [298, 149] width 11 height 11
click at [363, 234] on div "26" at bounding box center [364, 239] width 14 height 14
click at [370, 148] on icon at bounding box center [373, 149] width 11 height 11
click at [352, 187] on div "2" at bounding box center [350, 188] width 14 height 14
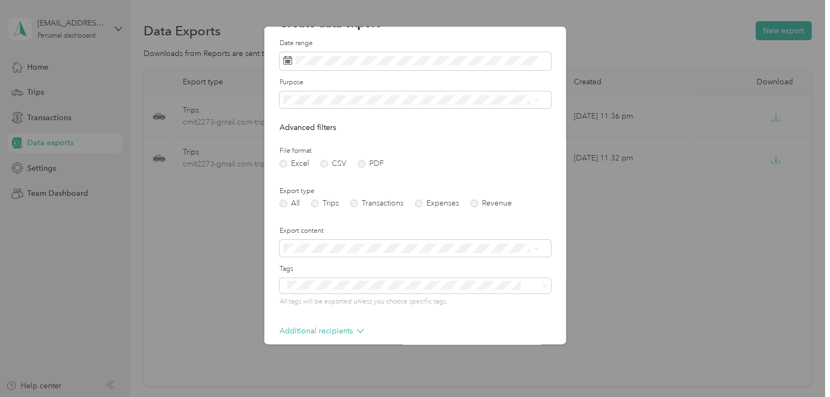
scroll to position [33, 0]
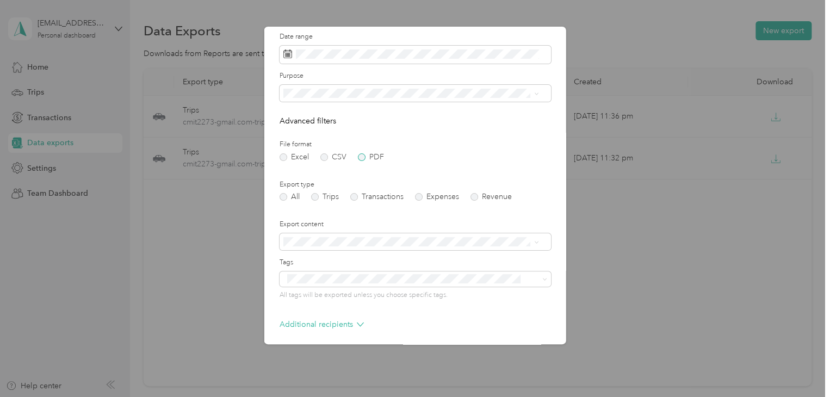
click at [359, 155] on label "PDF" at bounding box center [371, 157] width 26 height 8
click at [319, 197] on label "Trips" at bounding box center [325, 197] width 28 height 8
click at [350, 281] on span "Summary and full trips list" at bounding box center [330, 280] width 87 height 9
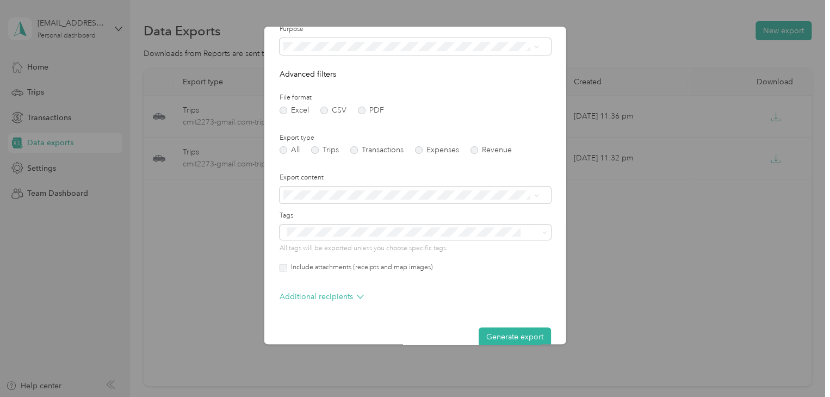
scroll to position [85, 0]
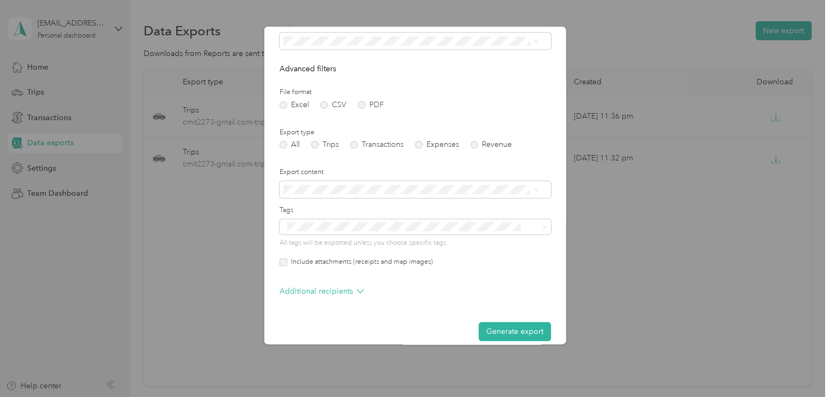
click at [275, 257] on div "Create data export Date range Purpose Advanced filters File format Excel CSV PD…" at bounding box center [415, 186] width 302 height 318
click at [511, 325] on button "Generate export" at bounding box center [515, 331] width 72 height 19
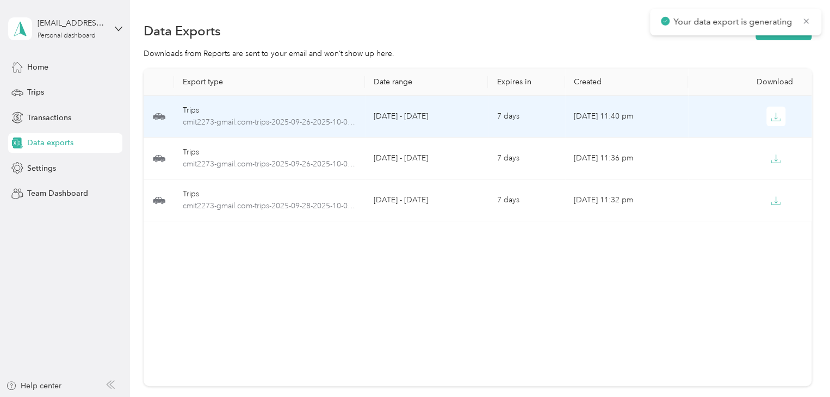
click at [668, 121] on td "Oct 02, 2025, 11:40 pm" at bounding box center [626, 117] width 123 height 42
click at [781, 115] on button "button" at bounding box center [776, 117] width 20 height 20
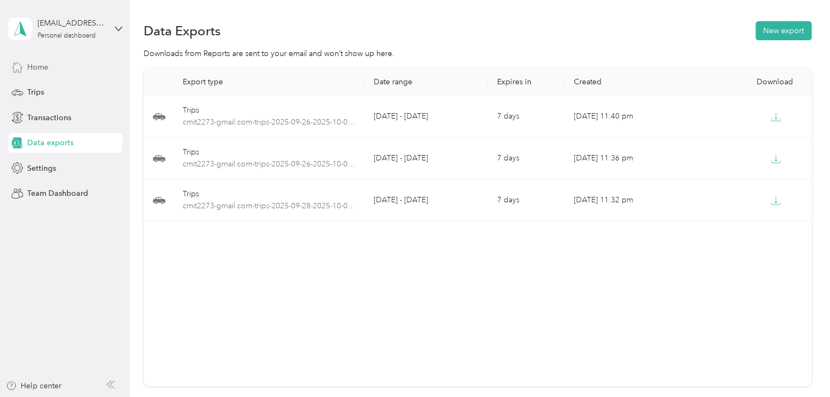
click at [77, 71] on div "Home" at bounding box center [65, 67] width 114 height 20
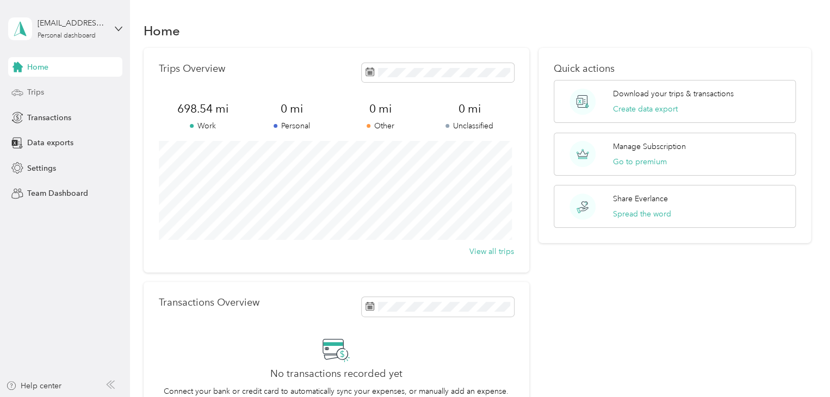
click at [71, 89] on div "Trips" at bounding box center [65, 93] width 114 height 20
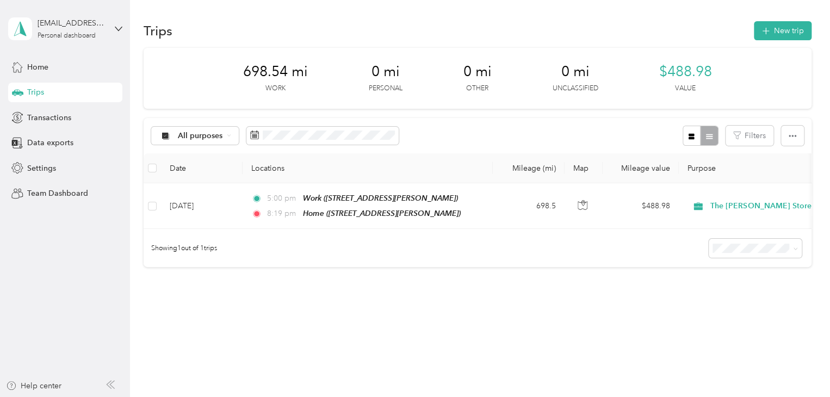
click at [801, 138] on div "All purposes Filters" at bounding box center [478, 135] width 668 height 35
click at [784, 134] on button "button" at bounding box center [792, 136] width 23 height 20
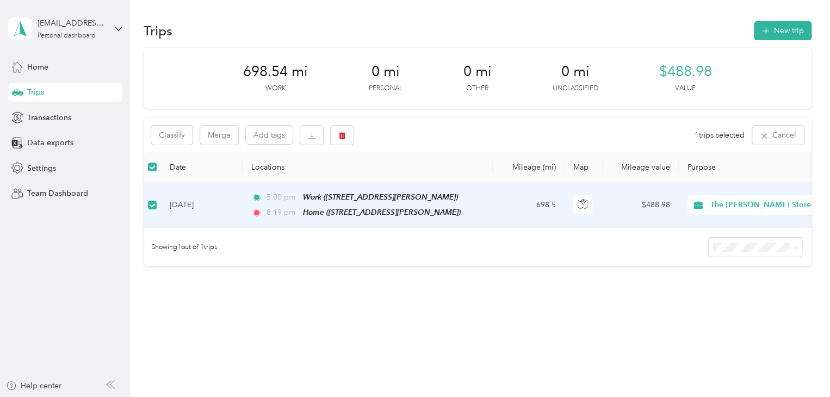
click at [696, 72] on span "$488.98" at bounding box center [685, 71] width 53 height 17
click at [667, 357] on div "Trips New trip 698.54 mi Work 0 mi Personal 0 mi Other 0 mi Unclassified $488.9…" at bounding box center [477, 181] width 695 height 363
click at [725, 201] on span "The [PERSON_NAME] Store" at bounding box center [760, 205] width 101 height 12
click at [750, 259] on span "The [PERSON_NAME] Store" at bounding box center [765, 262] width 102 height 11
click at [759, 201] on span "The [PERSON_NAME] Store" at bounding box center [760, 205] width 101 height 12
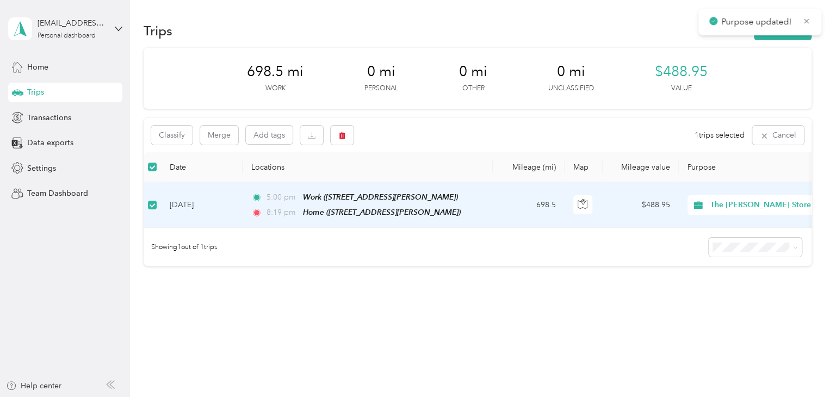
click at [751, 262] on span "The [PERSON_NAME] Store" at bounding box center [765, 257] width 102 height 11
click at [741, 205] on span "The [PERSON_NAME] Store" at bounding box center [760, 205] width 101 height 12
click at [730, 279] on span "Other" at bounding box center [771, 280] width 114 height 11
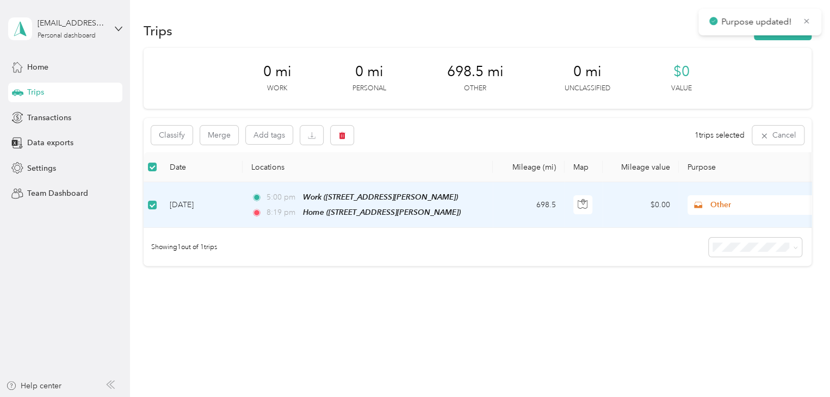
click at [745, 210] on div "Other" at bounding box center [755, 205] width 135 height 20
click at [751, 245] on span "Personal" at bounding box center [764, 243] width 101 height 11
click at [744, 209] on span "Personal" at bounding box center [760, 205] width 100 height 12
click at [750, 269] on li "The [PERSON_NAME] Store" at bounding box center [755, 262] width 135 height 19
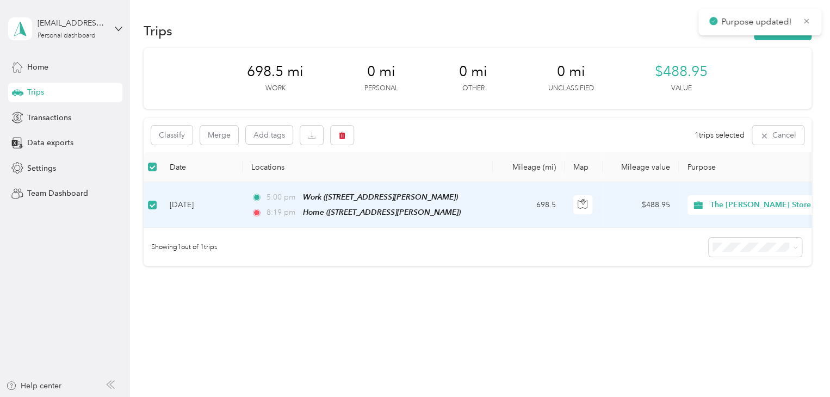
click at [735, 207] on span "The [PERSON_NAME] Store" at bounding box center [760, 205] width 101 height 12
click at [726, 224] on span "Work" at bounding box center [771, 223] width 114 height 11
click at [745, 202] on span "The [PERSON_NAME] Store" at bounding box center [760, 205] width 101 height 12
click at [754, 283] on li "Other" at bounding box center [755, 281] width 135 height 19
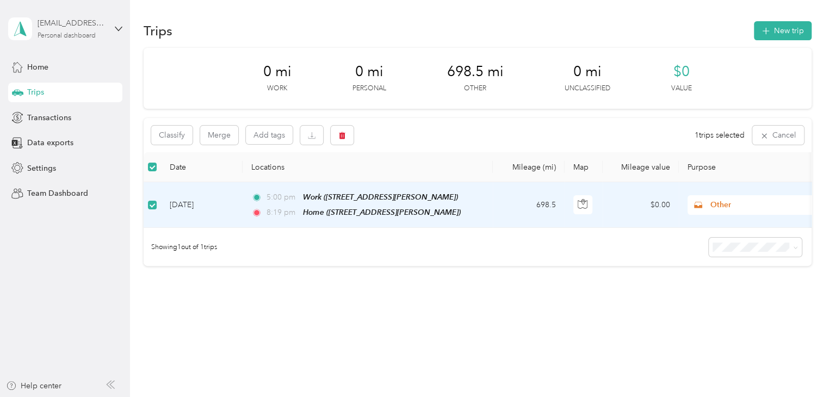
click at [81, 24] on div "[EMAIL_ADDRESS][DOMAIN_NAME]" at bounding box center [72, 22] width 68 height 11
click at [299, 302] on div "0 mi Work 0 mi Personal 698.5 mi Other 0 mi Unclassified $0 Value Classify Merg…" at bounding box center [478, 176] width 668 height 257
click at [59, 65] on div "Home" at bounding box center [65, 67] width 114 height 20
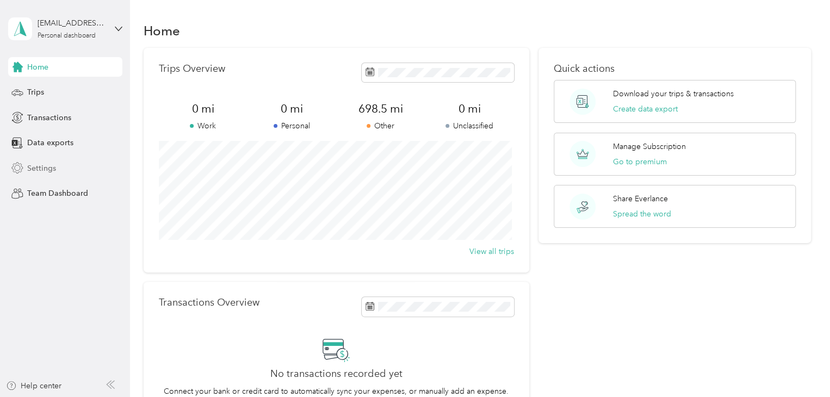
click at [57, 166] on div "Settings" at bounding box center [65, 168] width 114 height 20
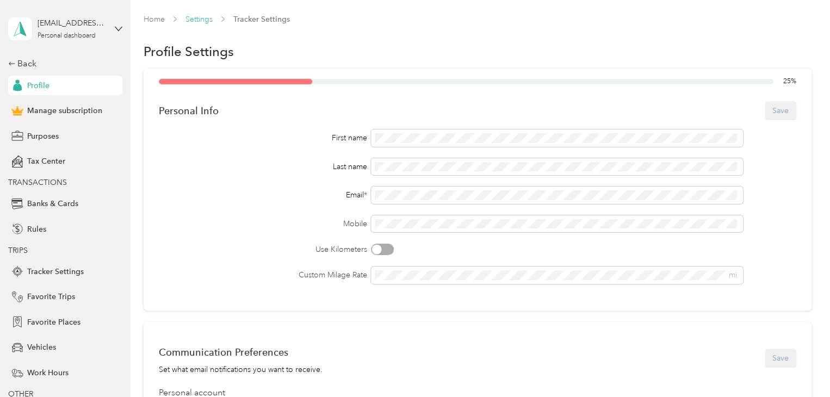
click at [201, 21] on link "Settings" at bounding box center [198, 19] width 27 height 9
click at [265, 21] on span "Tracker Settings" at bounding box center [261, 19] width 57 height 11
click at [261, 16] on span "Tracker Settings" at bounding box center [261, 19] width 57 height 11
click at [205, 19] on link "Settings" at bounding box center [198, 19] width 27 height 9
click at [159, 17] on link "Home" at bounding box center [154, 19] width 21 height 9
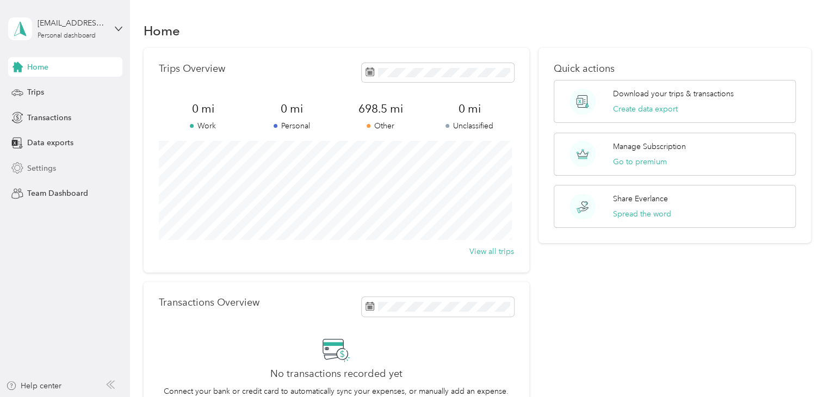
click at [47, 170] on span "Settings" at bounding box center [41, 168] width 29 height 11
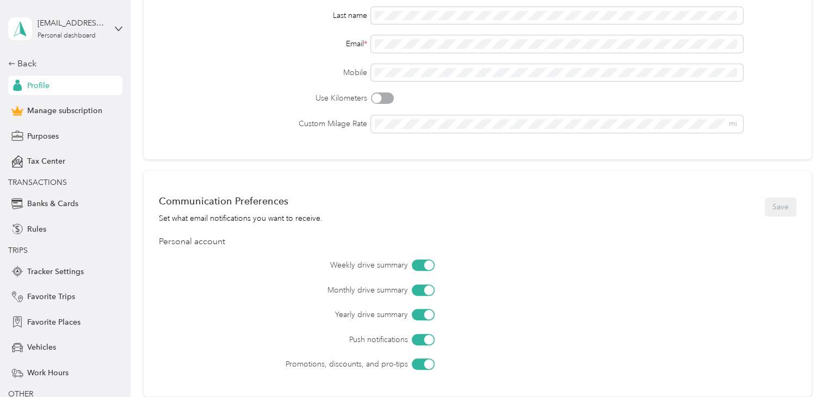
scroll to position [152, 0]
click at [721, 128] on span "mi" at bounding box center [557, 122] width 372 height 17
click at [351, 121] on div "Custom Milage Rate mi" at bounding box center [478, 122] width 638 height 17
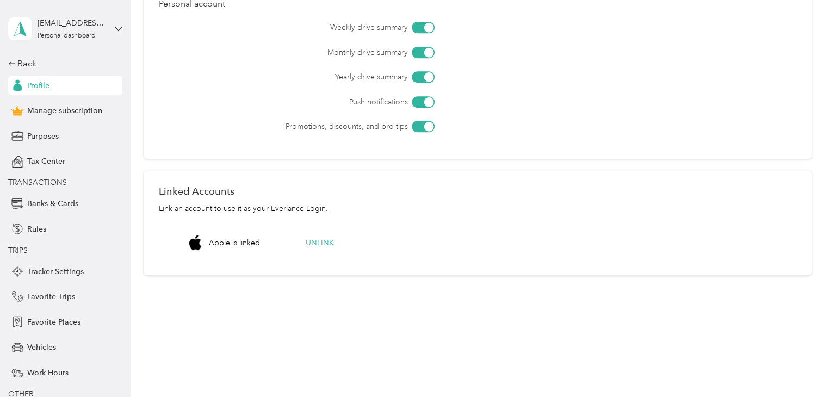
scroll to position [0, 0]
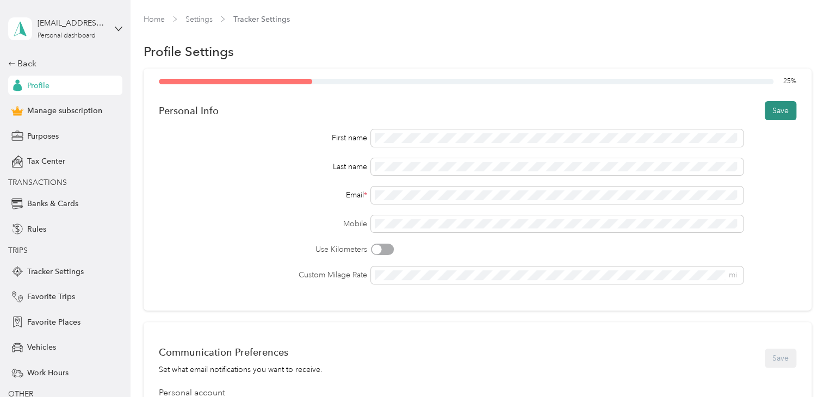
click at [783, 109] on button "Save" at bounding box center [781, 110] width 32 height 19
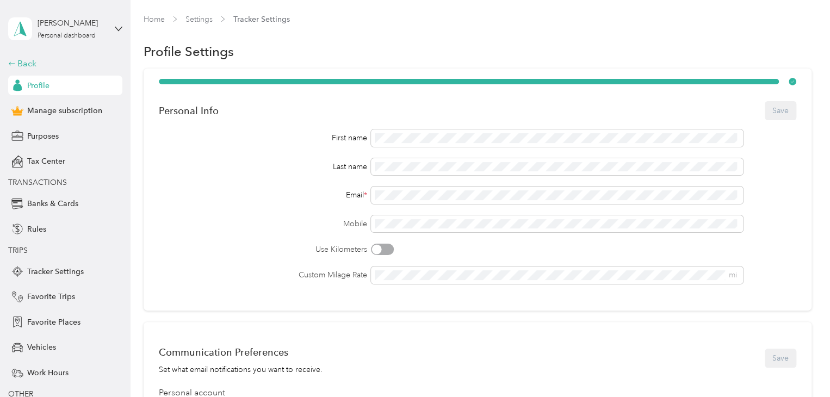
click at [44, 63] on div "Back" at bounding box center [62, 63] width 109 height 13
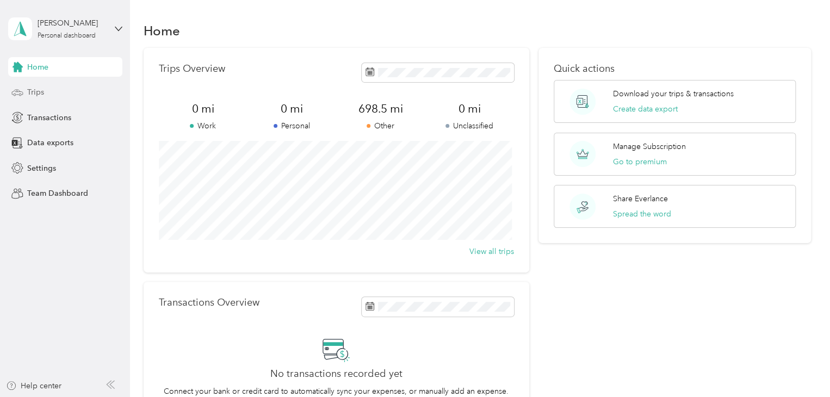
click at [59, 96] on div "Trips" at bounding box center [65, 93] width 114 height 20
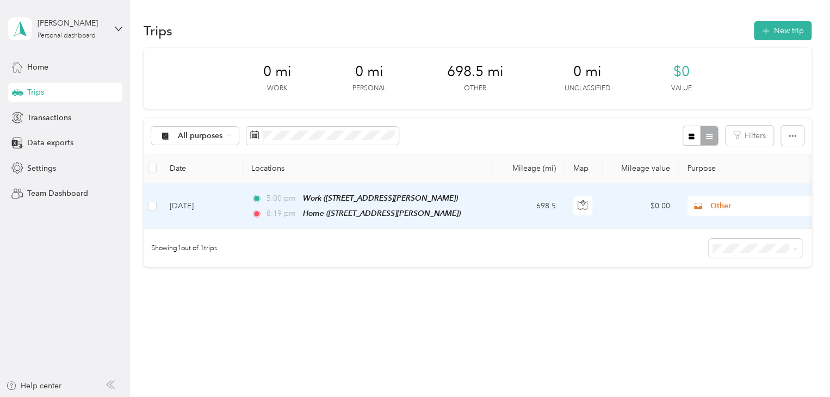
click at [727, 207] on span "Other" at bounding box center [760, 206] width 100 height 12
click at [732, 228] on li "Work" at bounding box center [755, 225] width 135 height 19
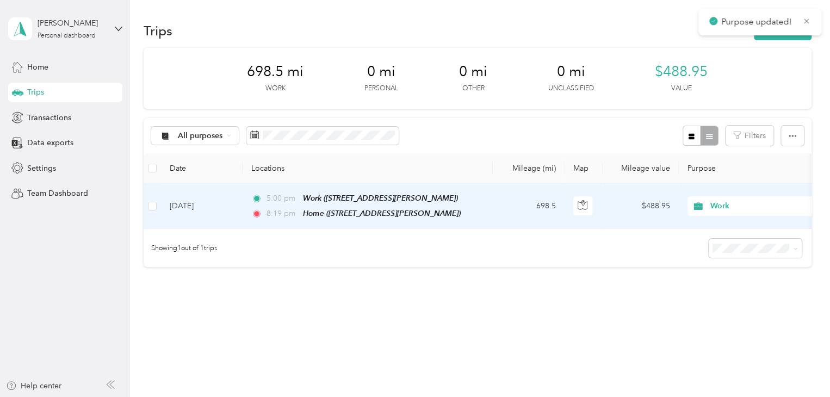
click at [731, 201] on span "Work" at bounding box center [760, 206] width 100 height 12
click at [739, 262] on span "The [PERSON_NAME] Store" at bounding box center [764, 263] width 101 height 11
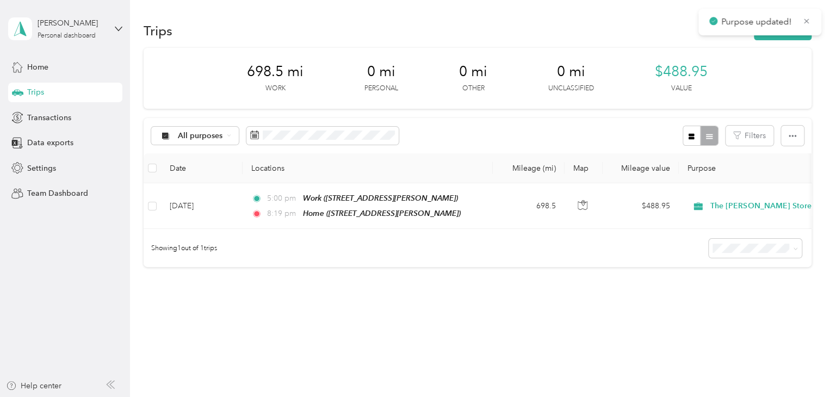
click at [741, 20] on p "Purpose updated!" at bounding box center [757, 22] width 73 height 14
click at [73, 168] on div "Settings" at bounding box center [65, 168] width 114 height 20
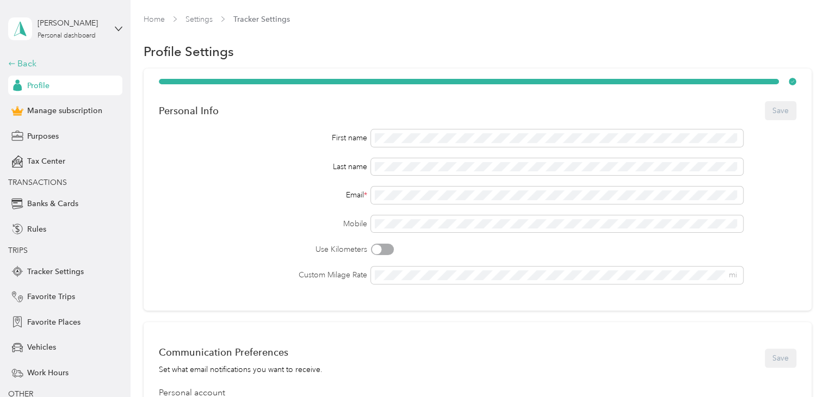
click at [23, 65] on div "Back" at bounding box center [62, 63] width 109 height 13
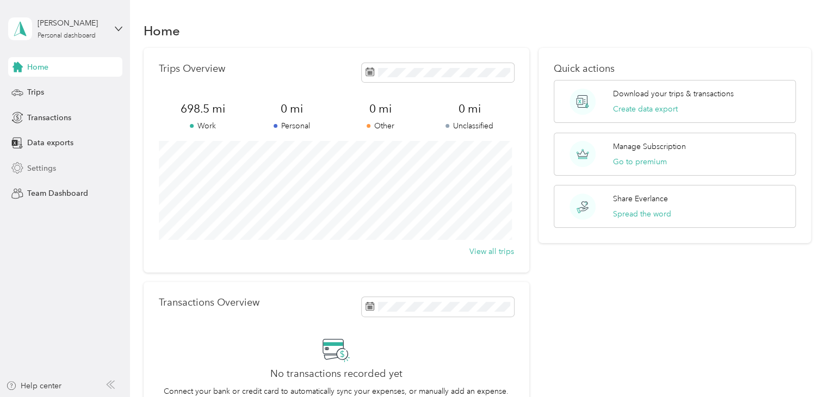
click at [57, 162] on div "Settings" at bounding box center [65, 168] width 114 height 20
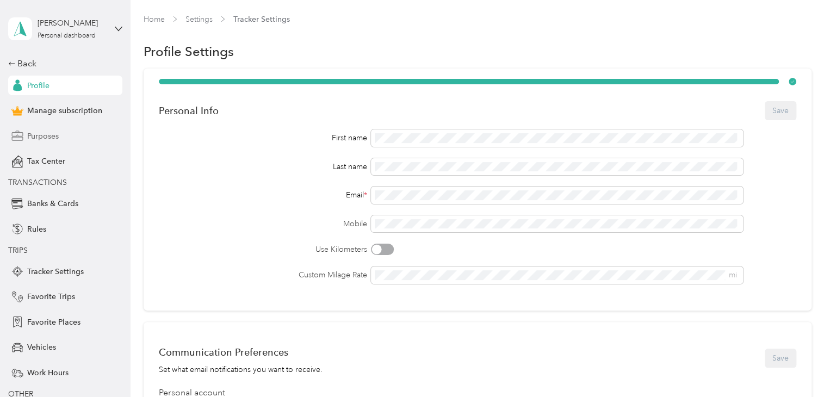
click at [63, 136] on div "Purposes" at bounding box center [65, 136] width 114 height 20
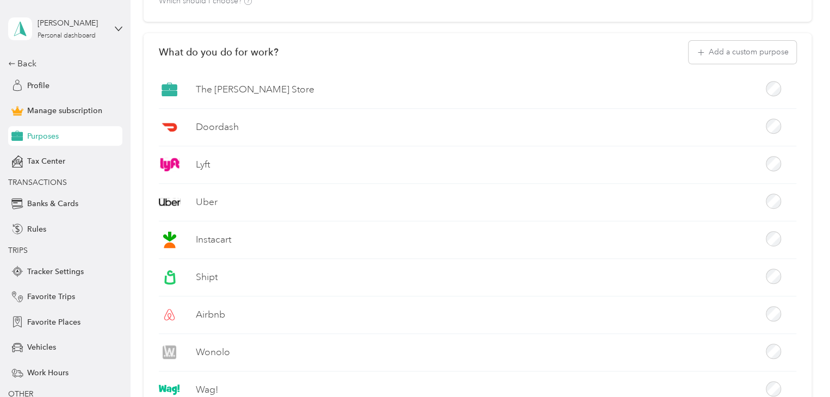
scroll to position [197, 0]
click at [761, 54] on button "Add a custom purpose" at bounding box center [743, 51] width 108 height 23
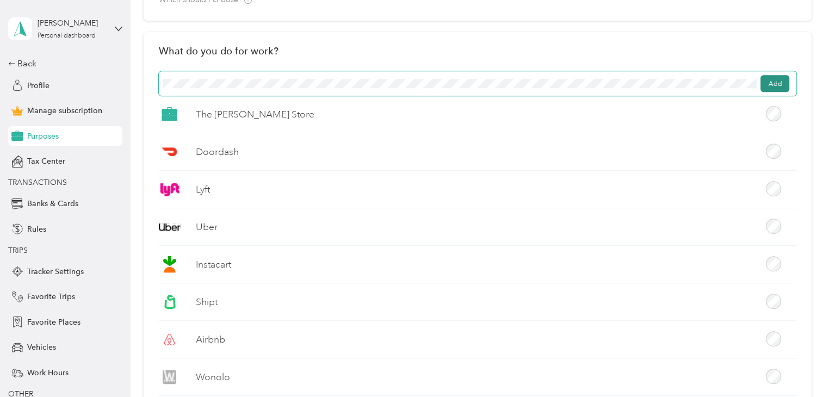
click at [771, 82] on button "Add" at bounding box center [774, 83] width 29 height 17
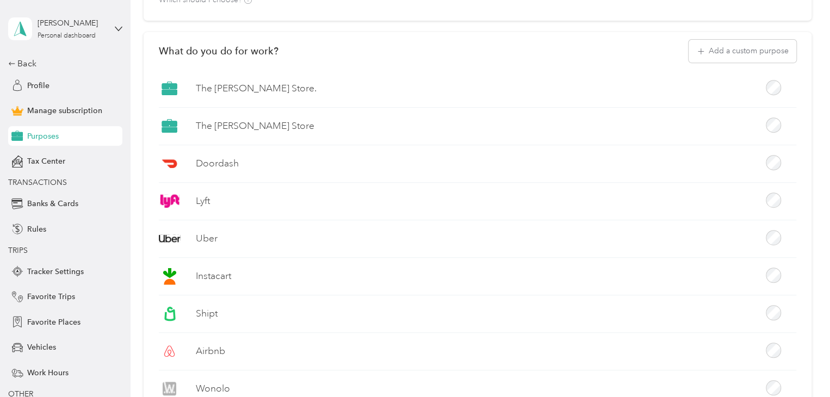
click at [191, 88] on div "The Pete Store." at bounding box center [478, 93] width 638 height 30
click at [206, 87] on label "The Pete Store." at bounding box center [256, 89] width 121 height 14
click at [166, 86] on icon at bounding box center [169, 85] width 15 height 5
click at [218, 84] on label "The Pete Store." at bounding box center [256, 89] width 121 height 14
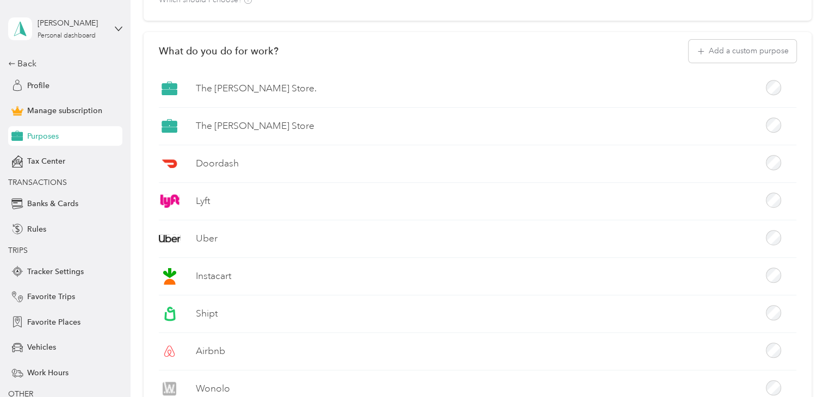
click at [218, 84] on label "The Pete Store." at bounding box center [256, 89] width 121 height 14
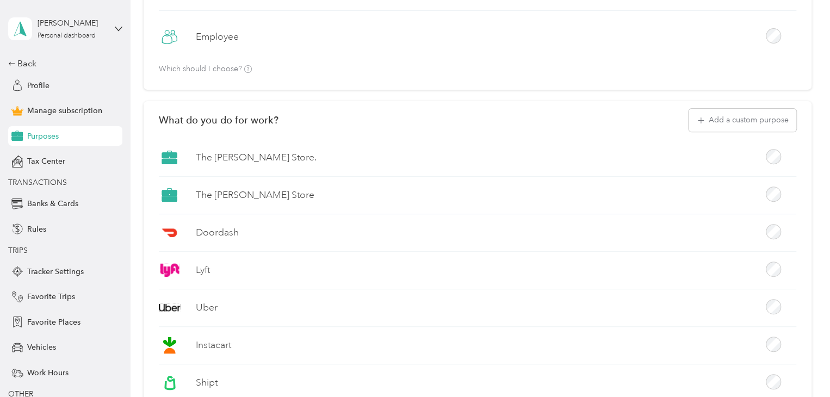
scroll to position [0, 0]
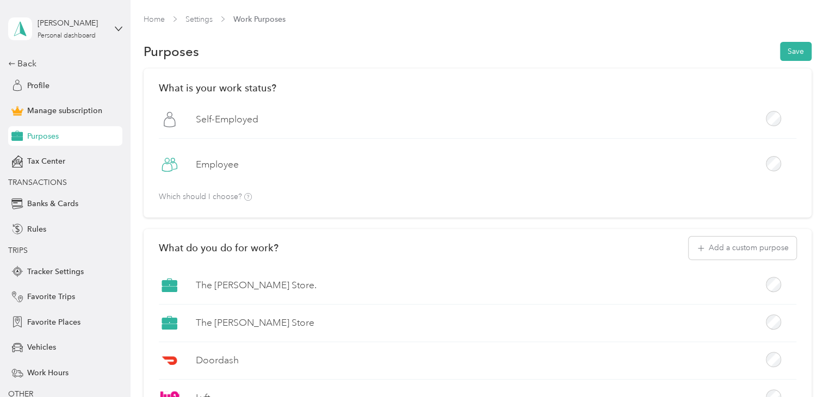
click at [248, 196] on icon at bounding box center [248, 197] width 8 height 8
click at [789, 55] on button "Save" at bounding box center [796, 51] width 32 height 19
click at [17, 63] on div "Back" at bounding box center [62, 63] width 109 height 13
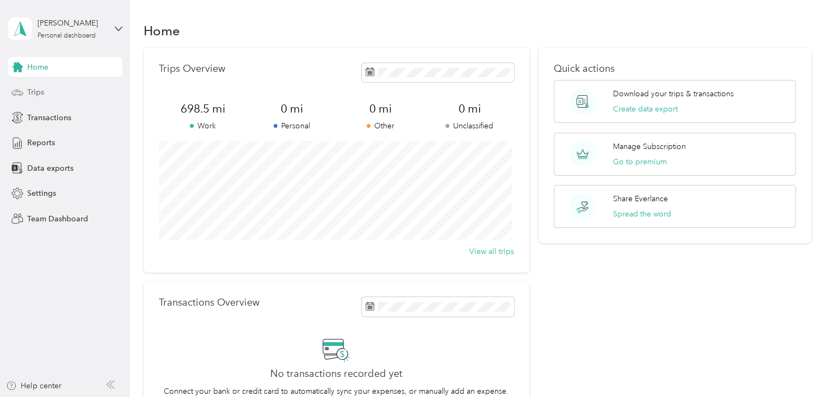
click at [46, 95] on div "Trips" at bounding box center [65, 93] width 114 height 20
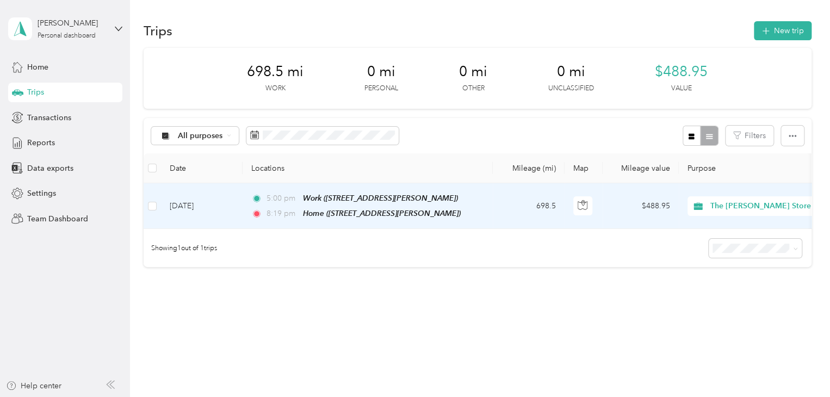
click at [725, 202] on span "The [PERSON_NAME] Store" at bounding box center [760, 206] width 101 height 12
click at [743, 262] on span "The [PERSON_NAME] Store" at bounding box center [765, 263] width 102 height 11
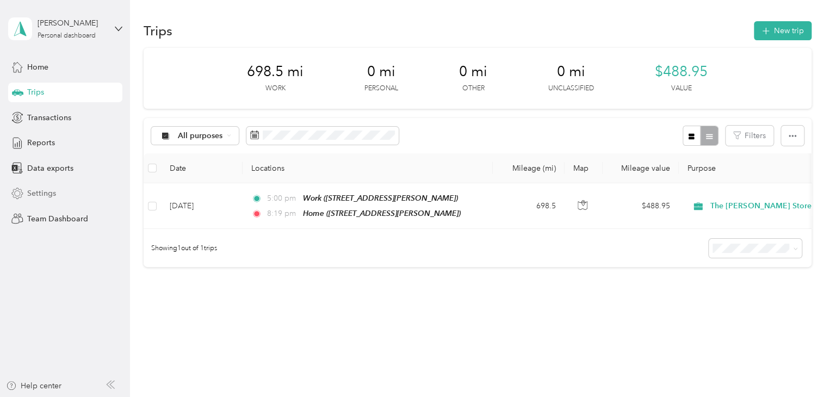
click at [37, 194] on span "Settings" at bounding box center [41, 193] width 29 height 11
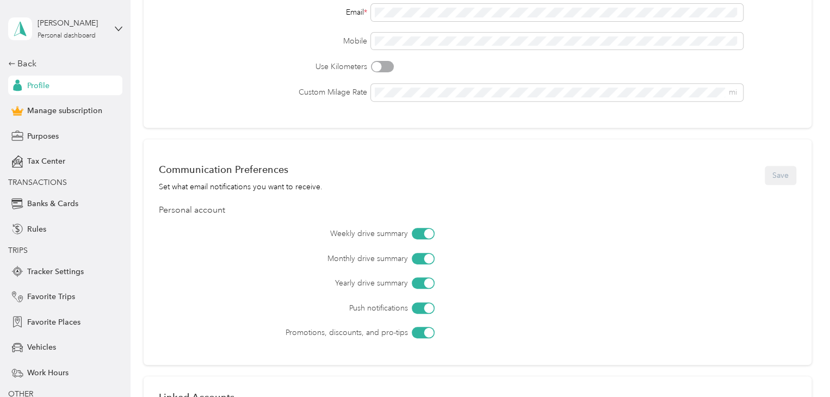
scroll to position [184, 0]
click at [61, 135] on div "Purposes" at bounding box center [65, 136] width 114 height 20
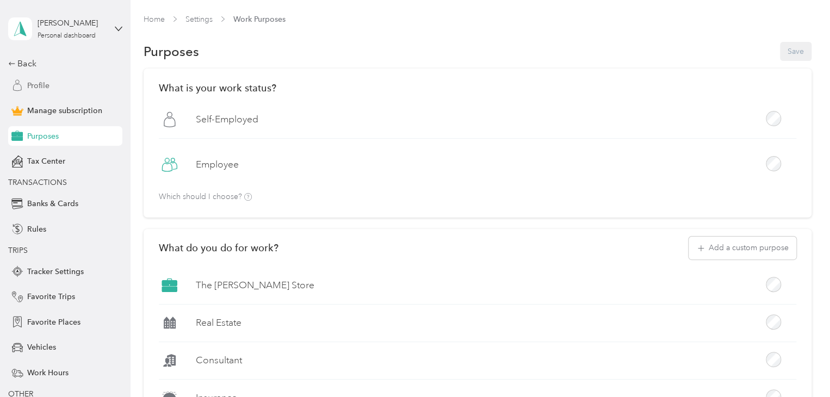
click at [42, 87] on span "Profile" at bounding box center [38, 85] width 22 height 11
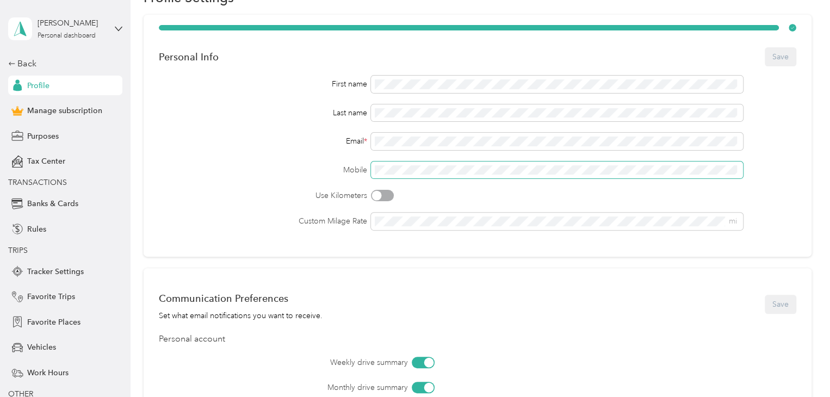
scroll to position [58, 0]
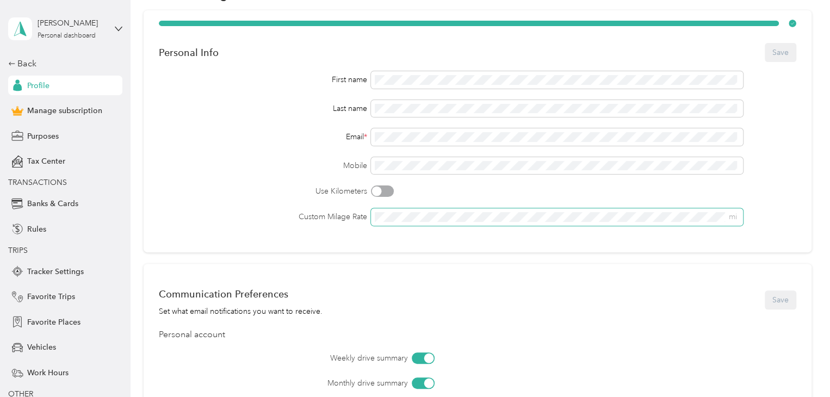
click at [441, 210] on span "mi" at bounding box center [557, 216] width 372 height 17
click at [765, 43] on button "Save" at bounding box center [781, 52] width 32 height 19
click at [27, 60] on div "Back" at bounding box center [62, 63] width 109 height 13
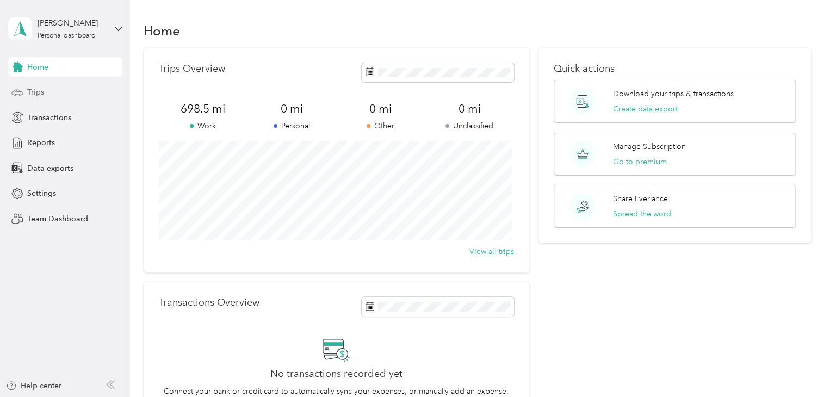
click at [36, 96] on span "Trips" at bounding box center [35, 91] width 17 height 11
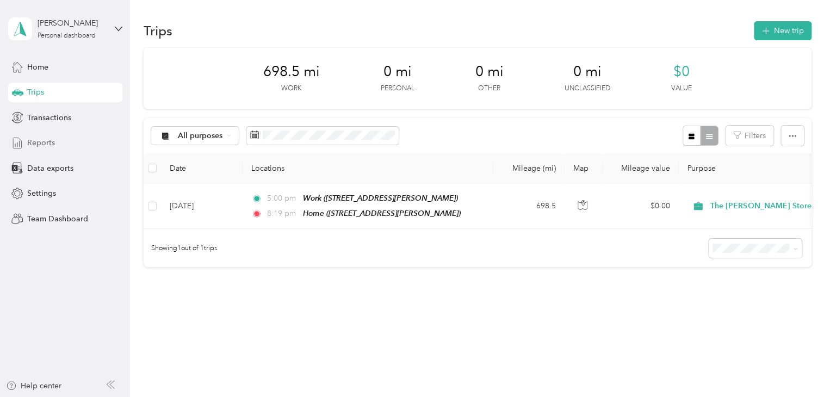
click at [40, 138] on span "Reports" at bounding box center [41, 142] width 28 height 11
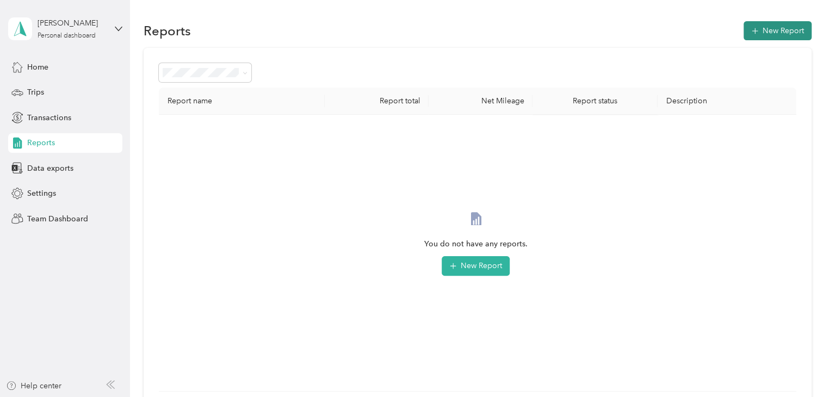
click at [775, 28] on button "New Report" at bounding box center [778, 30] width 68 height 19
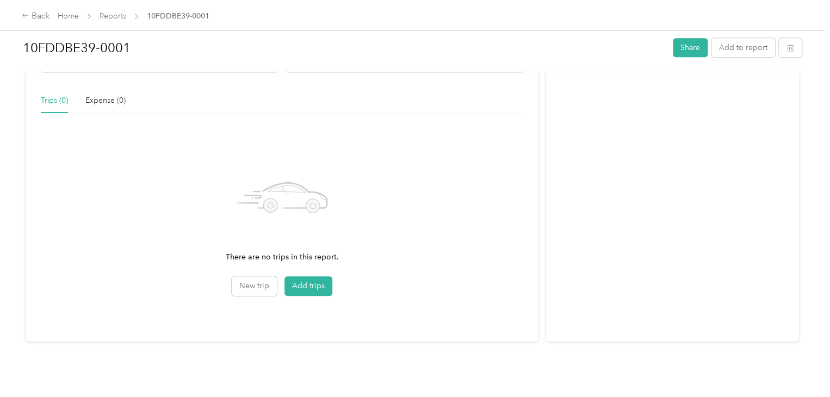
scroll to position [244, 0]
click at [298, 275] on button "Add trips" at bounding box center [308, 285] width 48 height 20
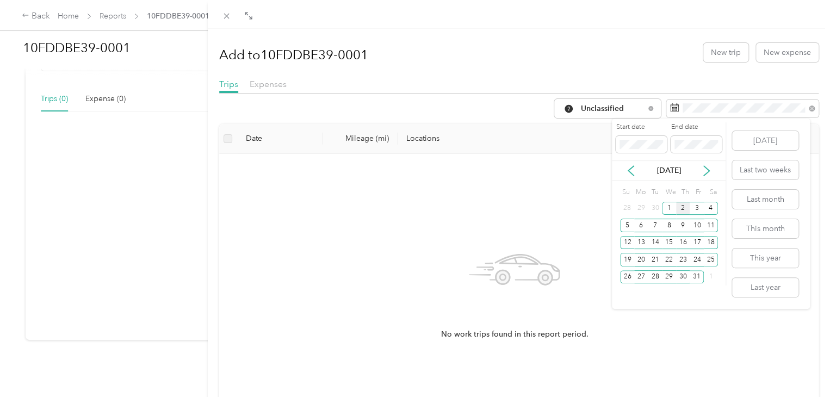
click at [638, 169] on div "[DATE]" at bounding box center [669, 170] width 114 height 11
click at [631, 171] on icon at bounding box center [631, 170] width 11 height 11
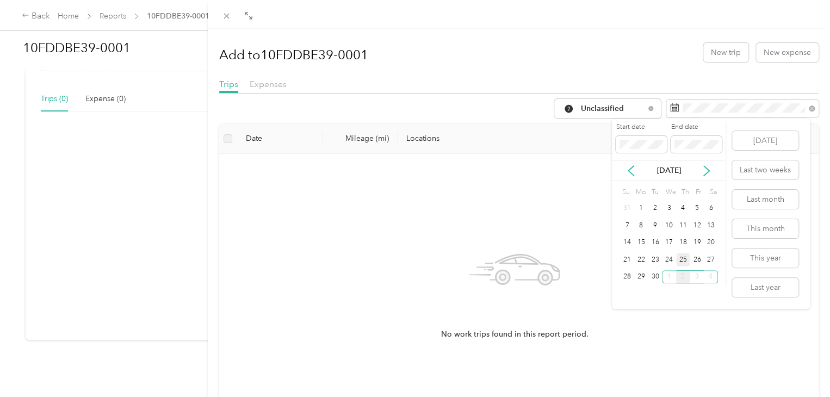
click at [688, 259] on div "25" at bounding box center [683, 260] width 14 height 14
click at [697, 257] on div "26" at bounding box center [697, 260] width 14 height 14
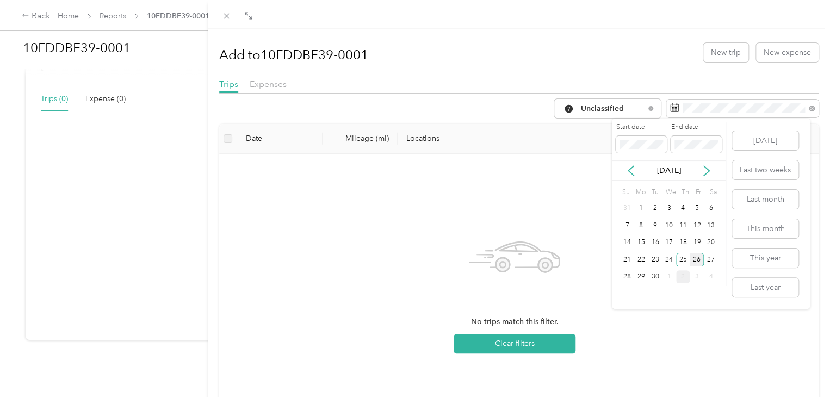
click at [695, 262] on div "26" at bounding box center [697, 260] width 14 height 14
click at [701, 175] on div "[DATE]" at bounding box center [669, 170] width 114 height 11
click at [707, 172] on icon at bounding box center [706, 171] width 5 height 10
click at [686, 208] on div "2" at bounding box center [683, 209] width 14 height 14
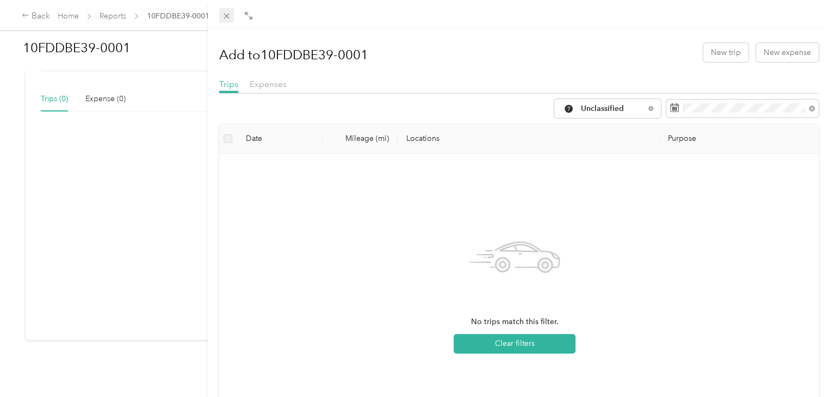
click at [220, 13] on span at bounding box center [226, 15] width 15 height 15
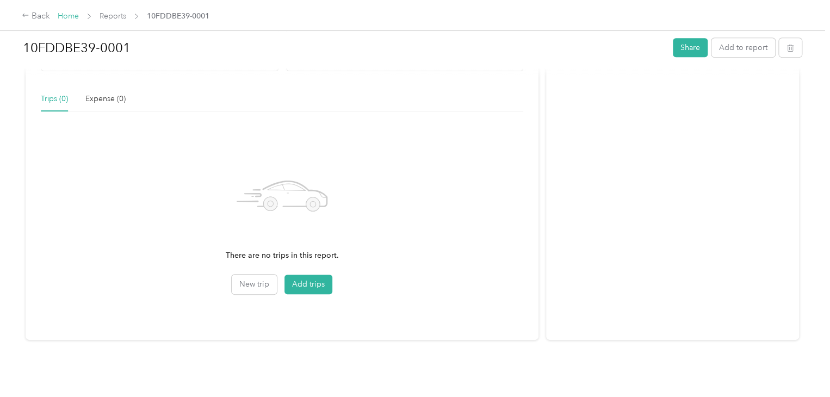
click at [64, 14] on link "Home" at bounding box center [68, 15] width 21 height 9
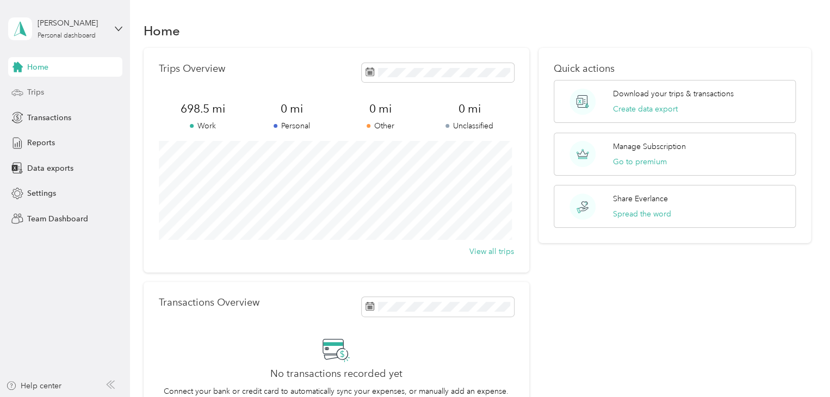
click at [53, 91] on div "Trips" at bounding box center [65, 93] width 114 height 20
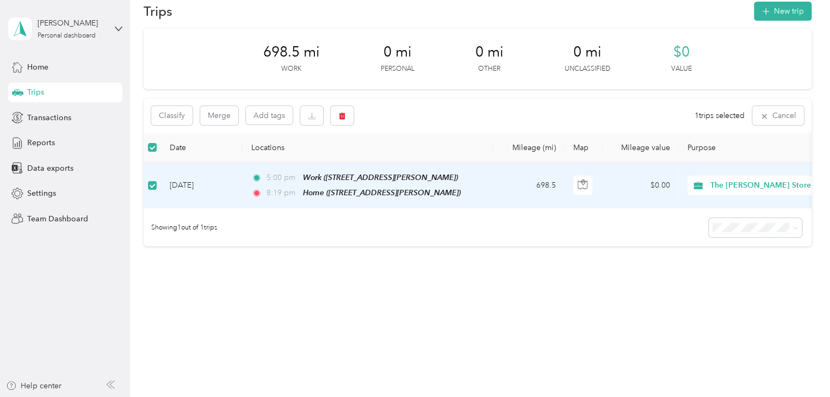
scroll to position [26, 0]
click at [307, 108] on button "button" at bounding box center [311, 115] width 23 height 19
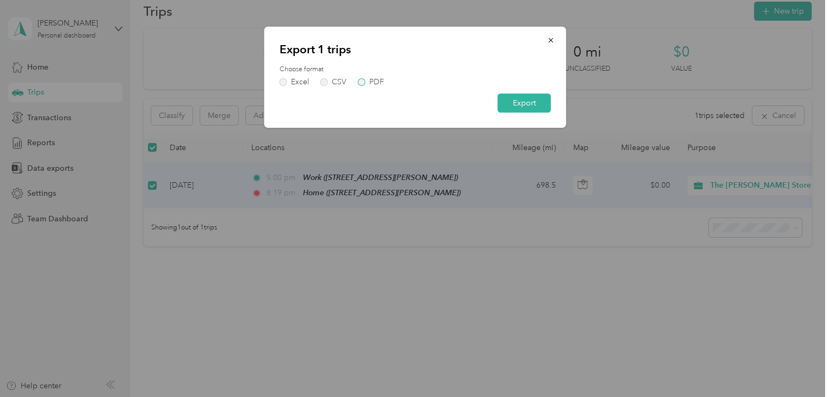
click at [361, 83] on label "PDF" at bounding box center [371, 82] width 26 height 8
click at [531, 98] on button "Export" at bounding box center [524, 103] width 53 height 19
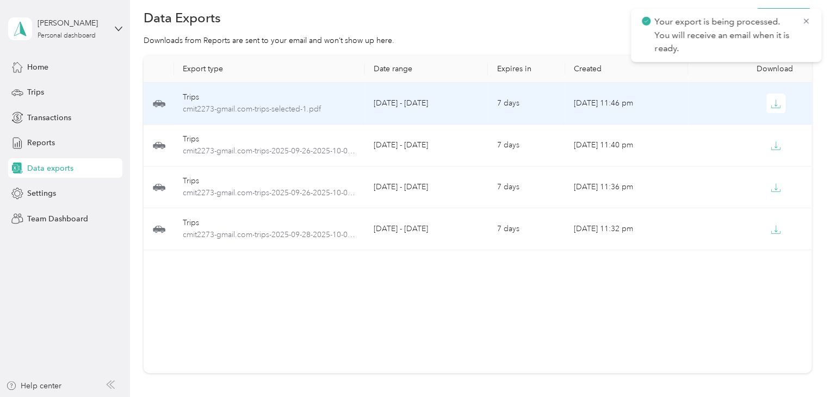
scroll to position [4, 0]
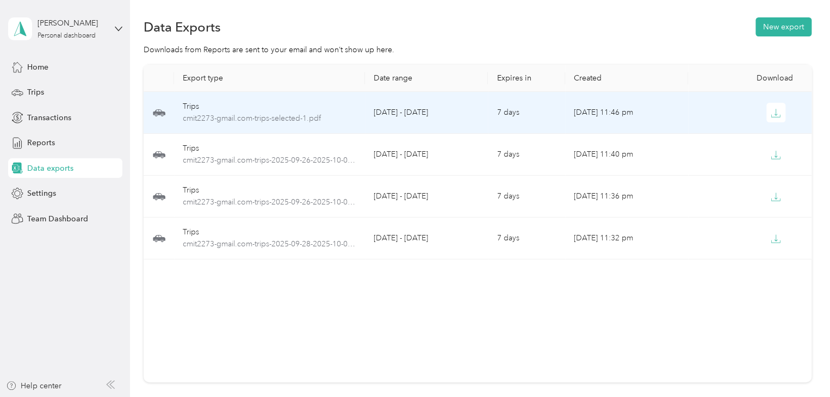
click at [690, 116] on td at bounding box center [749, 113] width 123 height 42
click at [780, 107] on button "button" at bounding box center [776, 113] width 20 height 20
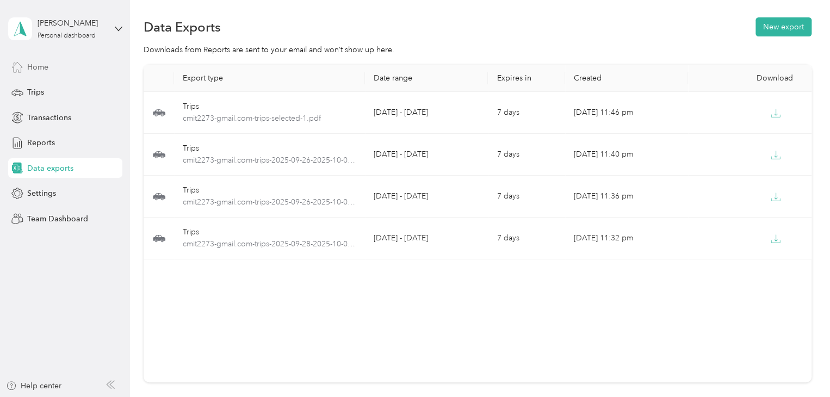
click at [66, 69] on div "Home" at bounding box center [65, 67] width 114 height 20
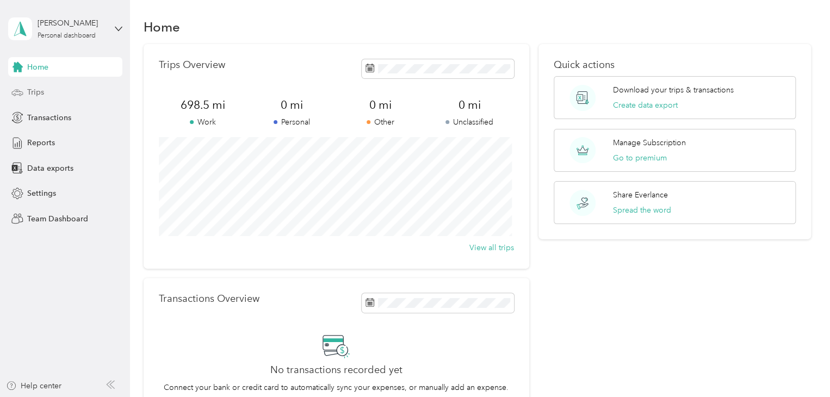
click at [70, 88] on div "Trips" at bounding box center [65, 93] width 114 height 20
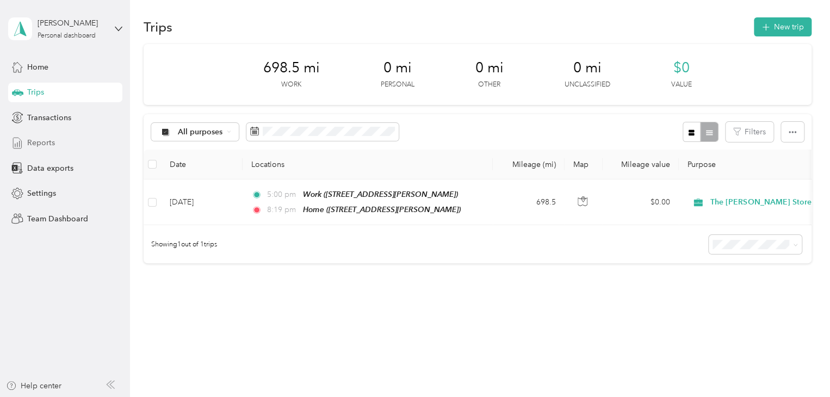
click at [63, 146] on div "Reports" at bounding box center [65, 143] width 114 height 20
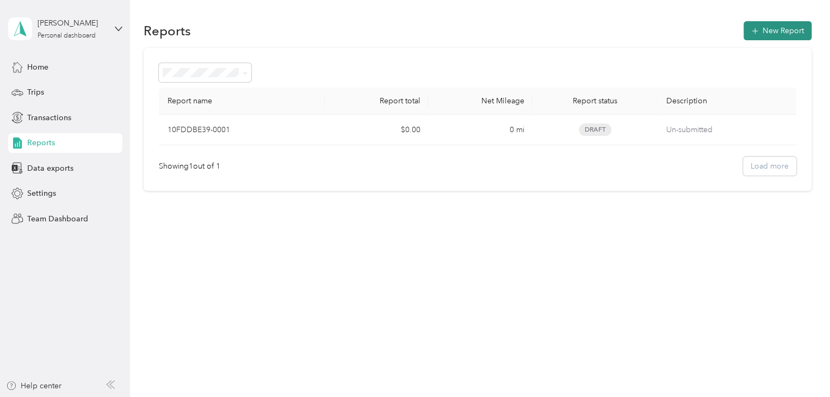
click at [765, 36] on button "New Report" at bounding box center [778, 30] width 68 height 19
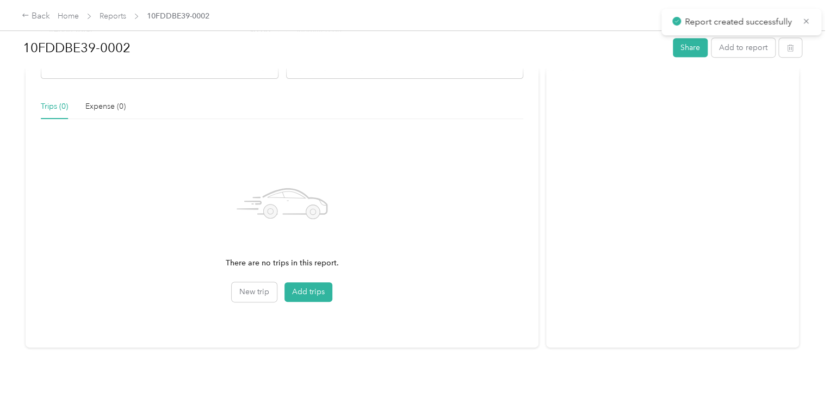
scroll to position [244, 0]
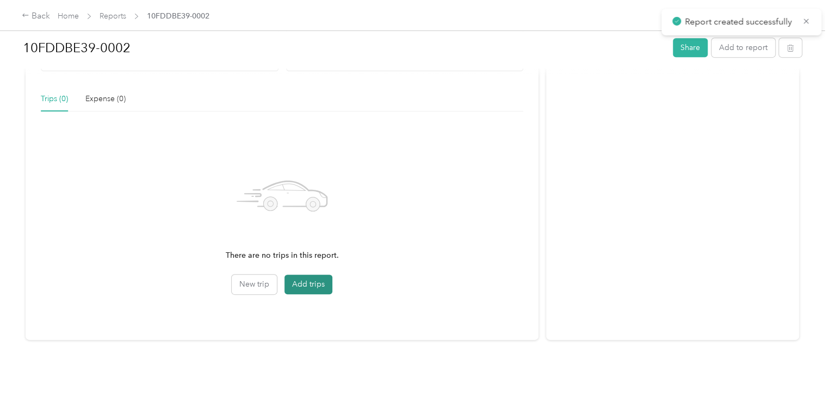
click at [299, 275] on button "Add trips" at bounding box center [308, 285] width 48 height 20
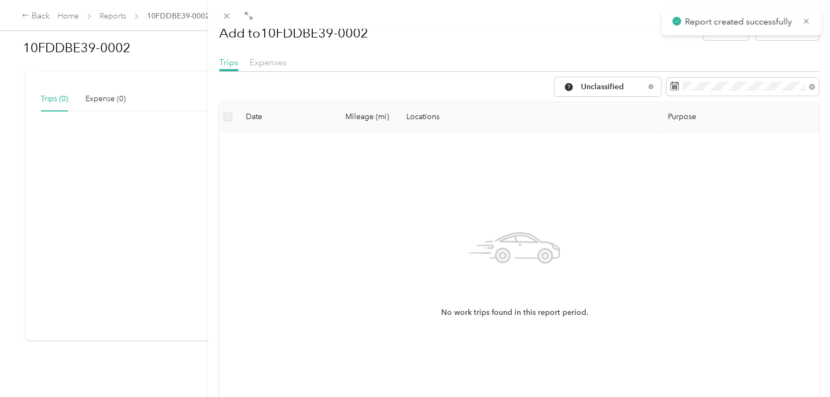
scroll to position [15, 0]
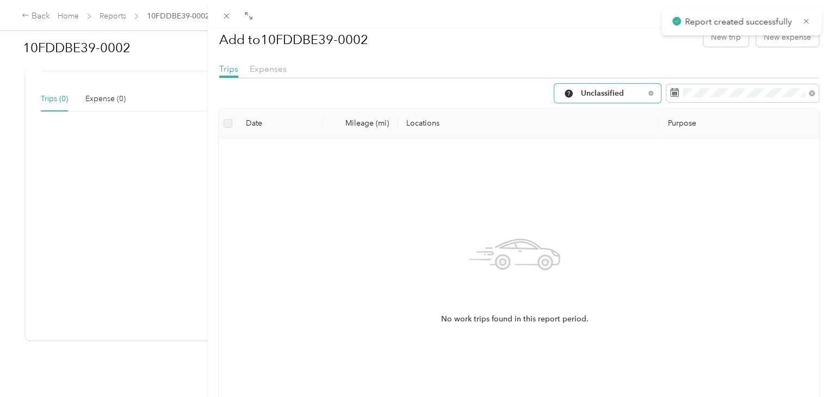
click at [610, 90] on span "Unclassified" at bounding box center [613, 94] width 64 height 8
click at [602, 188] on span "The [PERSON_NAME] Store" at bounding box center [622, 188] width 101 height 11
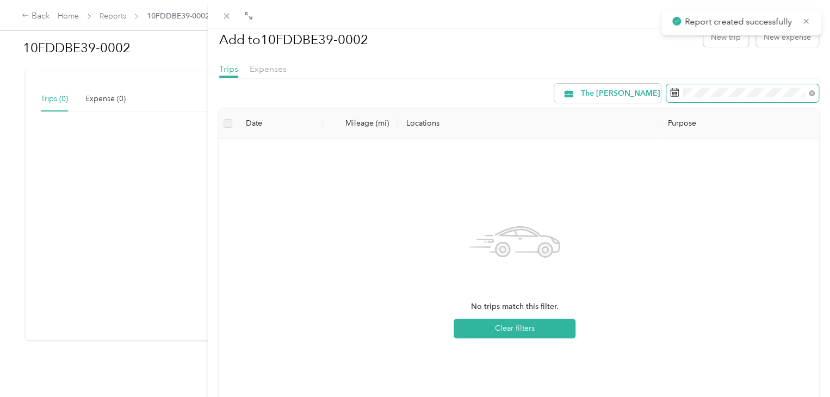
click at [681, 100] on span at bounding box center [742, 93] width 152 height 18
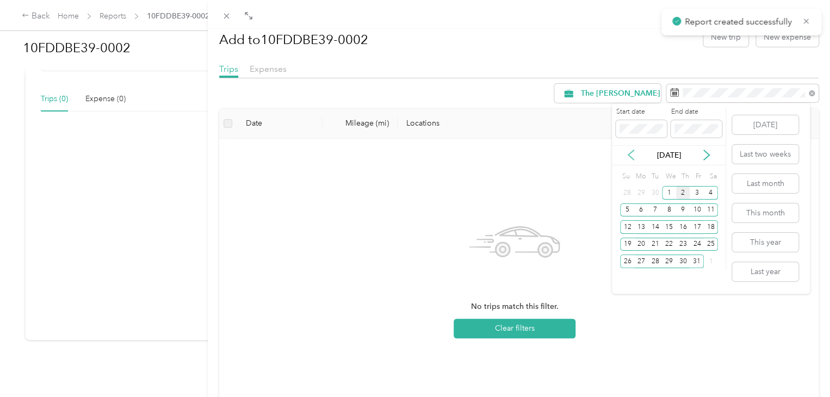
click at [629, 151] on icon at bounding box center [631, 155] width 11 height 11
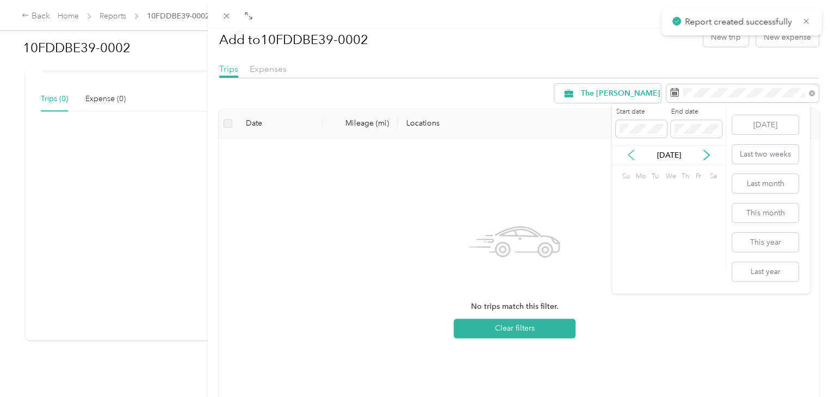
click at [629, 151] on icon at bounding box center [631, 155] width 11 height 11
click at [705, 151] on icon at bounding box center [706, 155] width 5 height 10
click at [627, 246] on div "21" at bounding box center [627, 245] width 14 height 14
click at [666, 154] on p "[DATE]" at bounding box center [669, 155] width 46 height 11
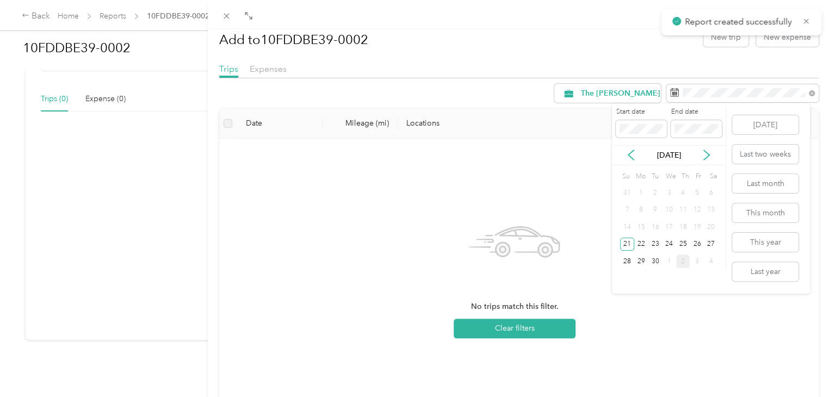
click at [714, 156] on div "[DATE]" at bounding box center [669, 155] width 114 height 11
click at [709, 156] on icon at bounding box center [706, 155] width 5 height 10
click at [713, 222] on div "18" at bounding box center [711, 227] width 14 height 14
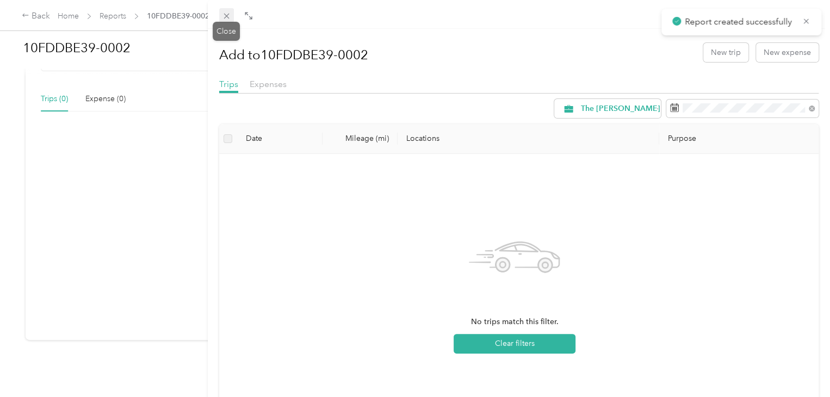
click at [231, 20] on icon at bounding box center [226, 15] width 9 height 9
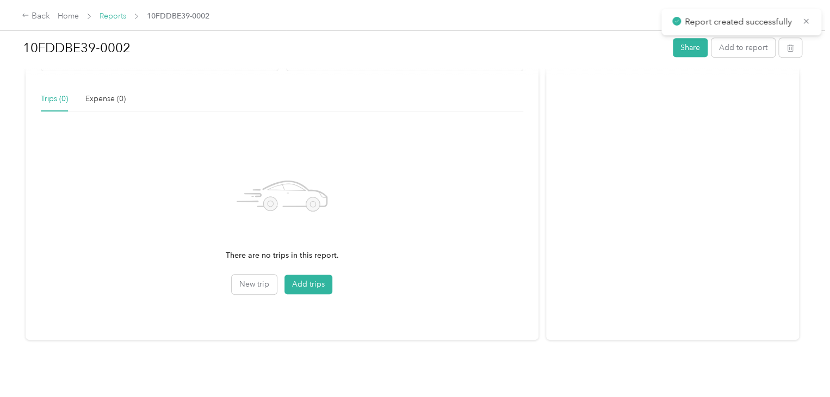
click at [112, 18] on link "Reports" at bounding box center [113, 15] width 27 height 9
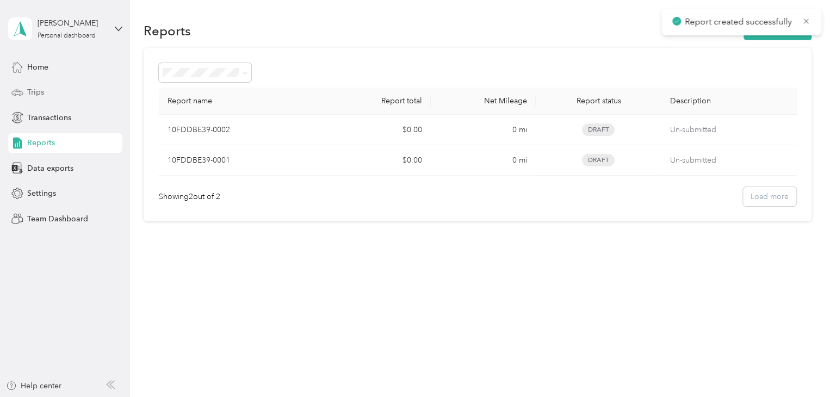
click at [41, 95] on span "Trips" at bounding box center [35, 91] width 17 height 11
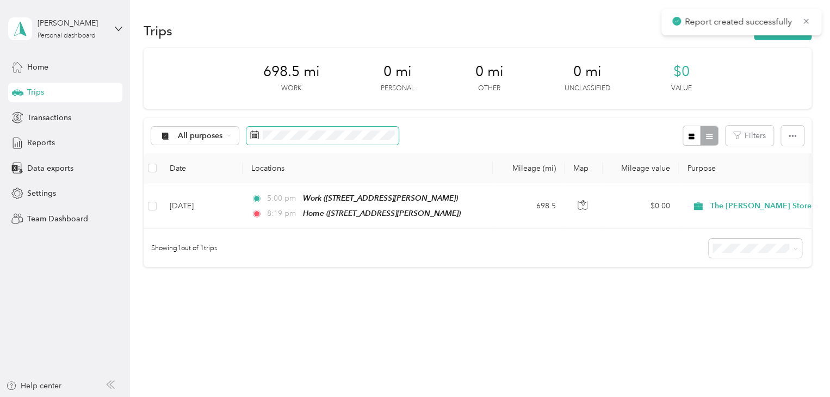
click at [261, 137] on span at bounding box center [322, 136] width 152 height 18
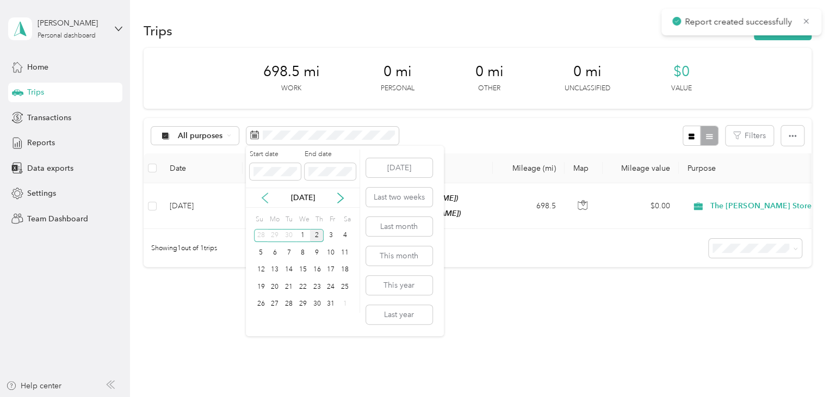
click at [265, 195] on icon at bounding box center [264, 198] width 5 height 10
click at [339, 198] on icon at bounding box center [340, 198] width 11 height 11
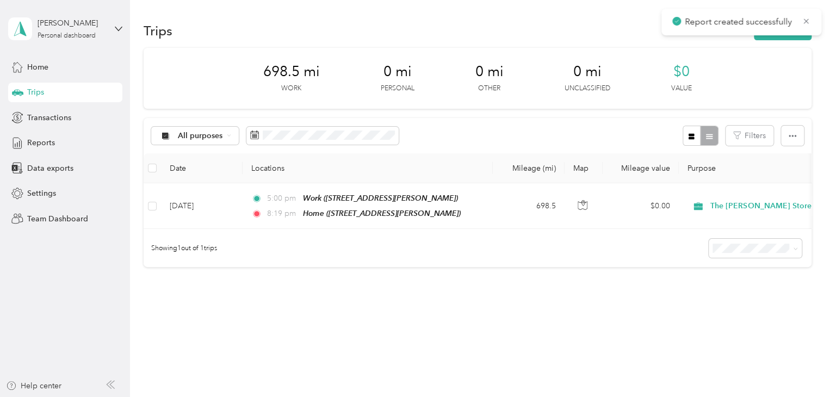
click at [502, 302] on div "698.5 mi Work 0 mi Personal 0 mi Other 0 mi Unclassified $0 Value All purposes …" at bounding box center [478, 177] width 668 height 258
click at [782, 138] on button "button" at bounding box center [792, 136] width 23 height 20
click at [601, 328] on div "Trips New trip 698.5 mi Work 0 mi Personal 0 mi Other 0 mi Unclassified $0 Valu…" at bounding box center [477, 182] width 695 height 364
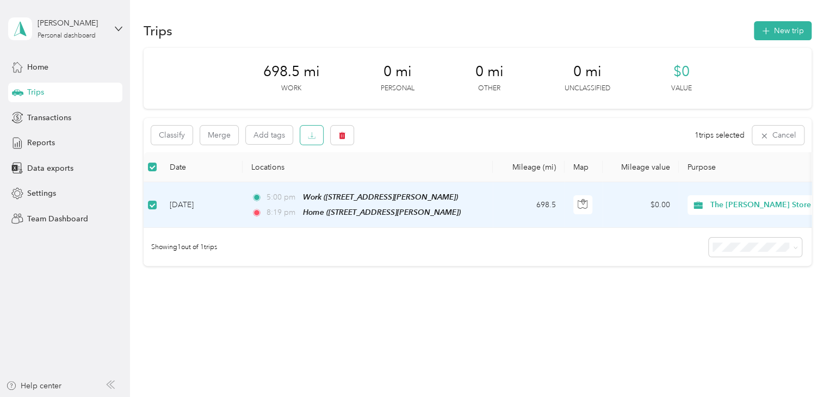
click at [307, 135] on button "button" at bounding box center [311, 135] width 23 height 19
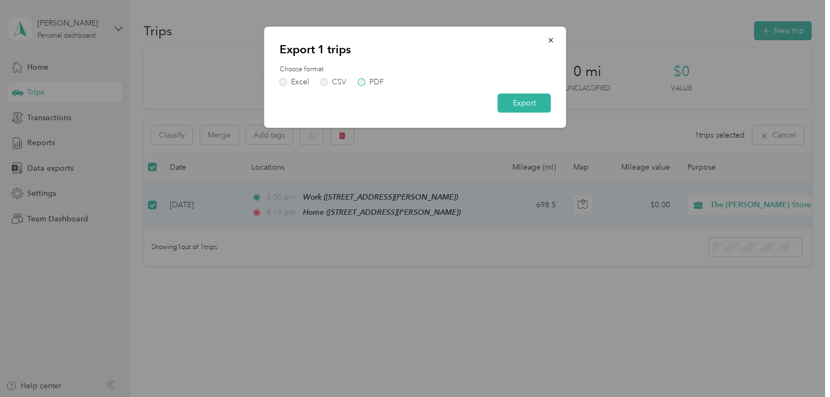
click at [361, 80] on label "PDF" at bounding box center [371, 82] width 26 height 8
click at [527, 100] on button "Export" at bounding box center [524, 103] width 53 height 19
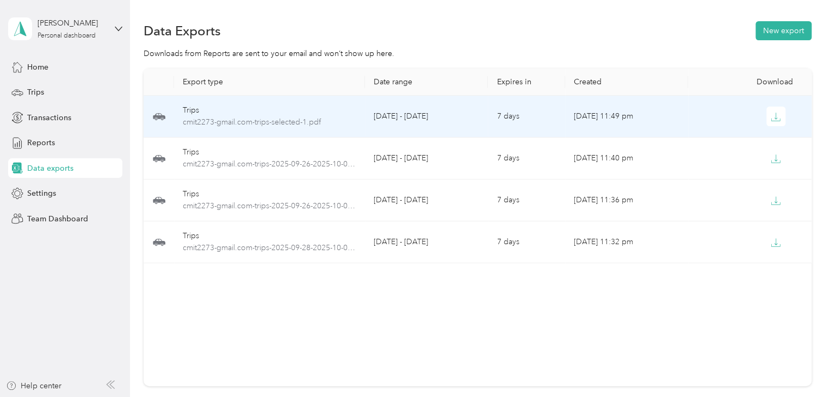
click at [672, 123] on td "Oct 02, 2025, 11:49 pm" at bounding box center [626, 117] width 123 height 42
click at [772, 112] on icon "button" at bounding box center [776, 117] width 10 height 10
